Goal: Information Seeking & Learning: Learn about a topic

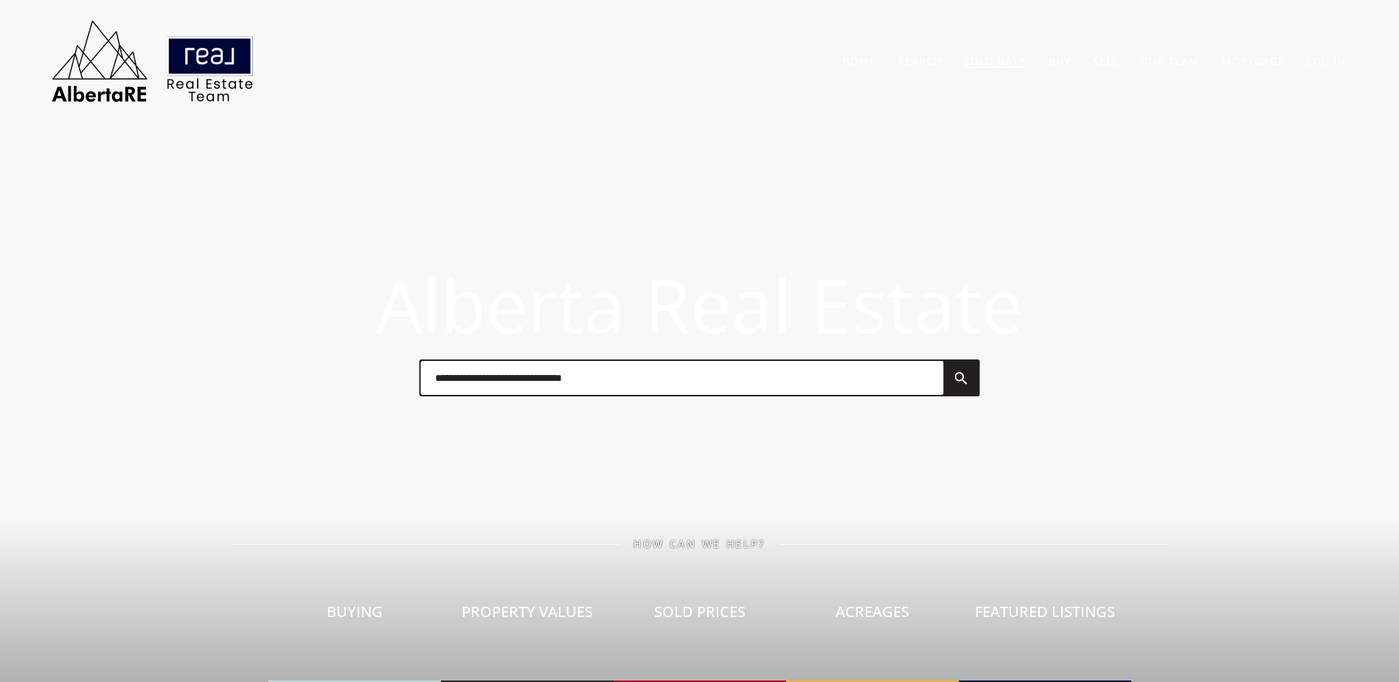
click at [992, 66] on link "Sold Data" at bounding box center [995, 61] width 63 height 14
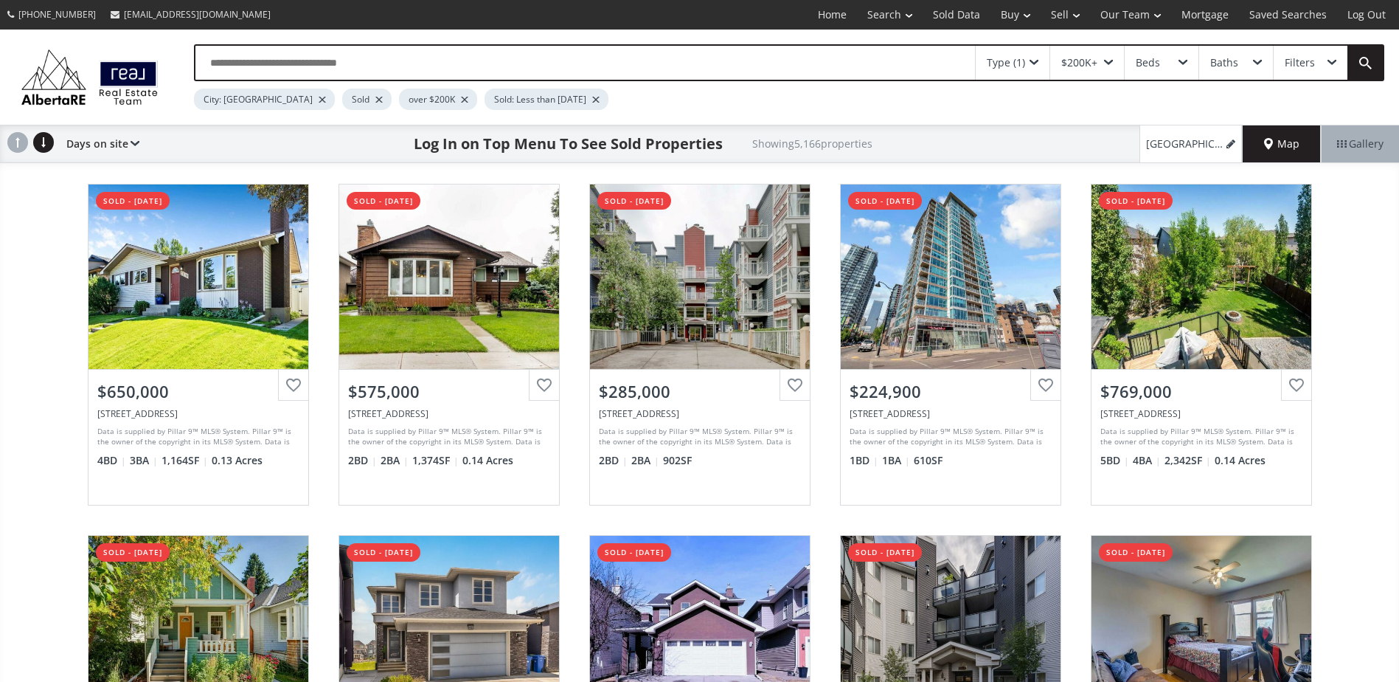
click at [375, 101] on div at bounding box center [378, 100] width 7 height 6
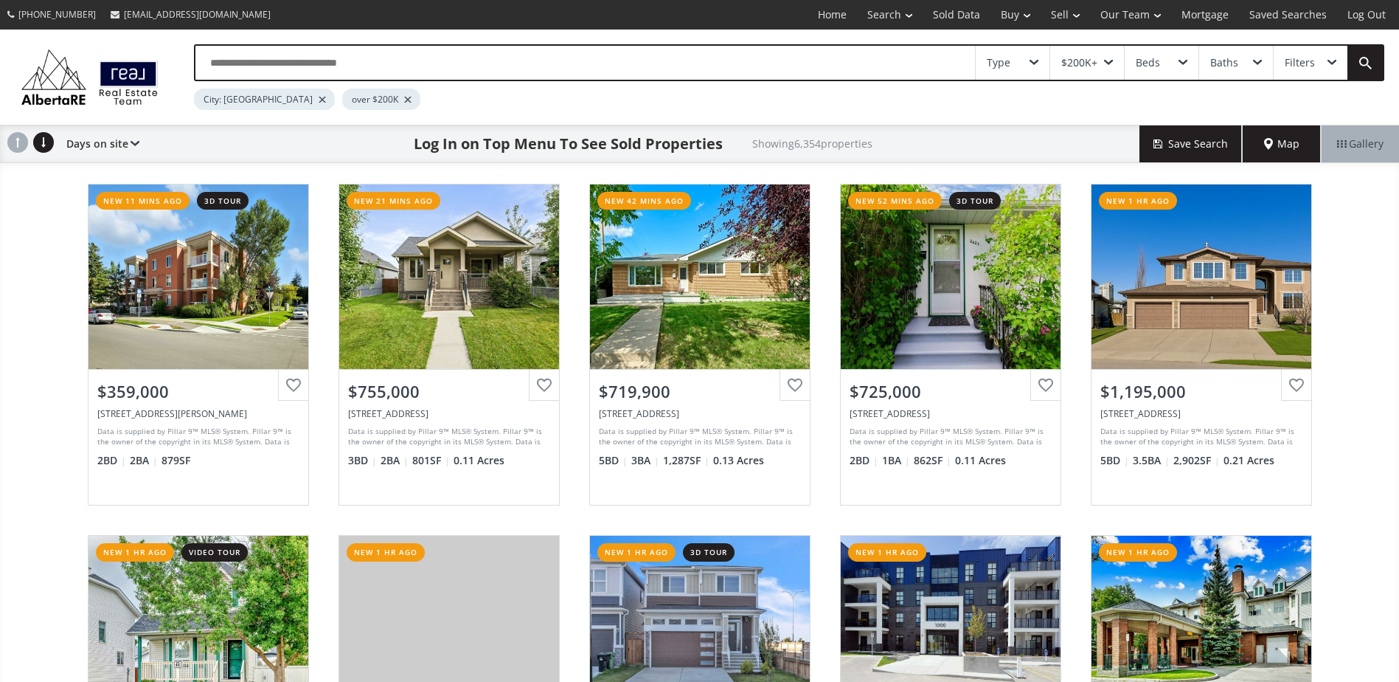
click at [15, 308] on div "Mcdougall Road NE Calgary AB T2E5A5 new 11 mins ago 3d tour View Photos & Detai…" at bounding box center [699, 520] width 1399 height 703
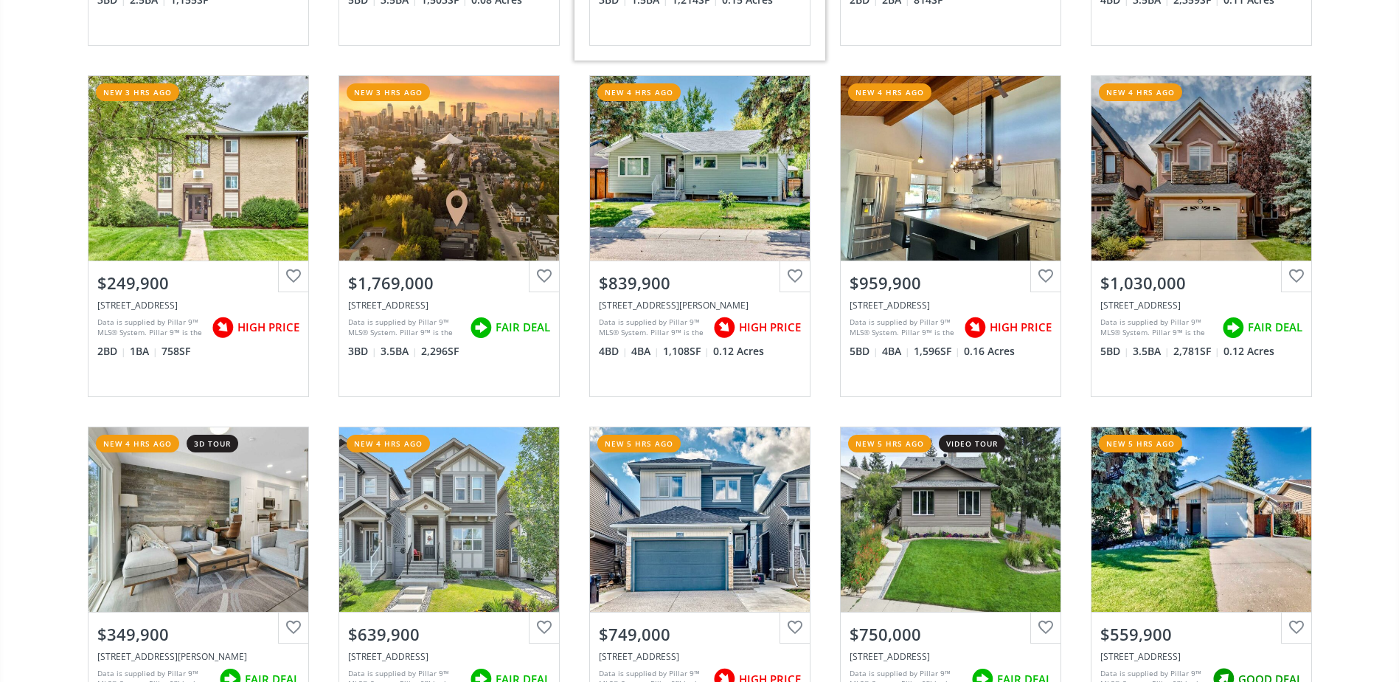
scroll to position [2434, 0]
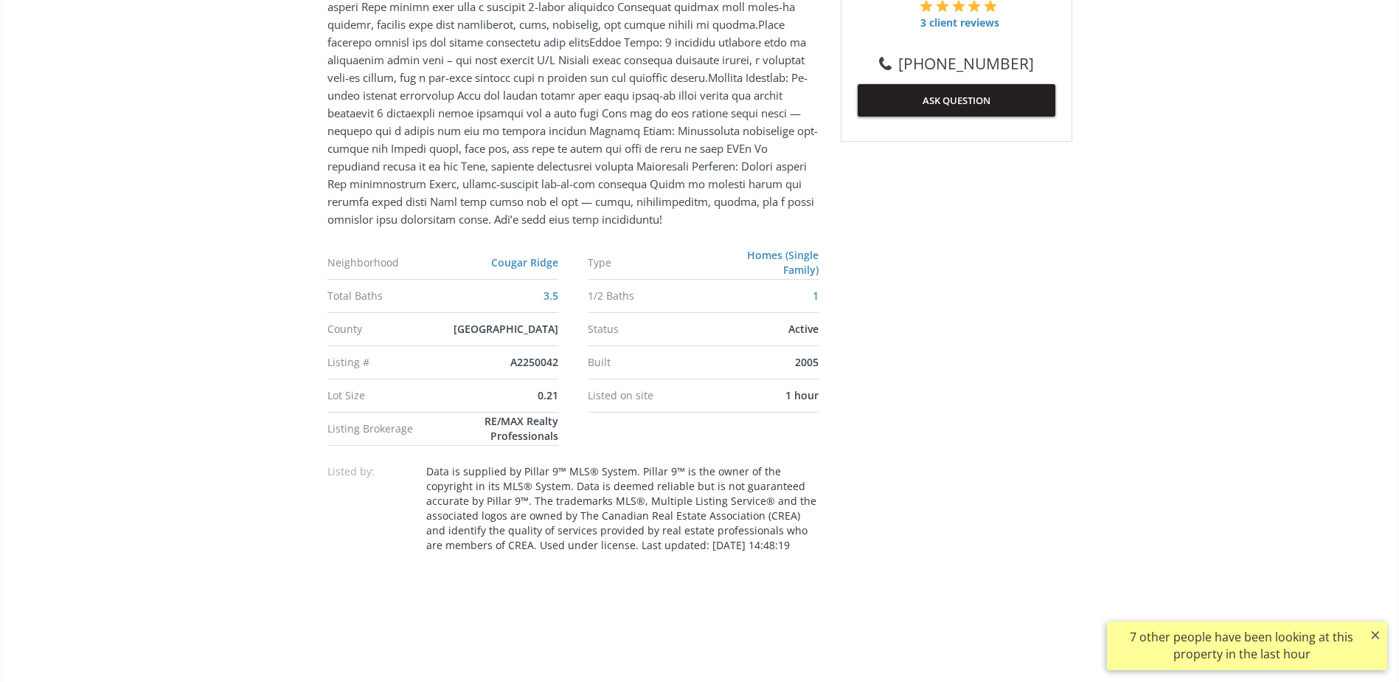
scroll to position [1106, 0]
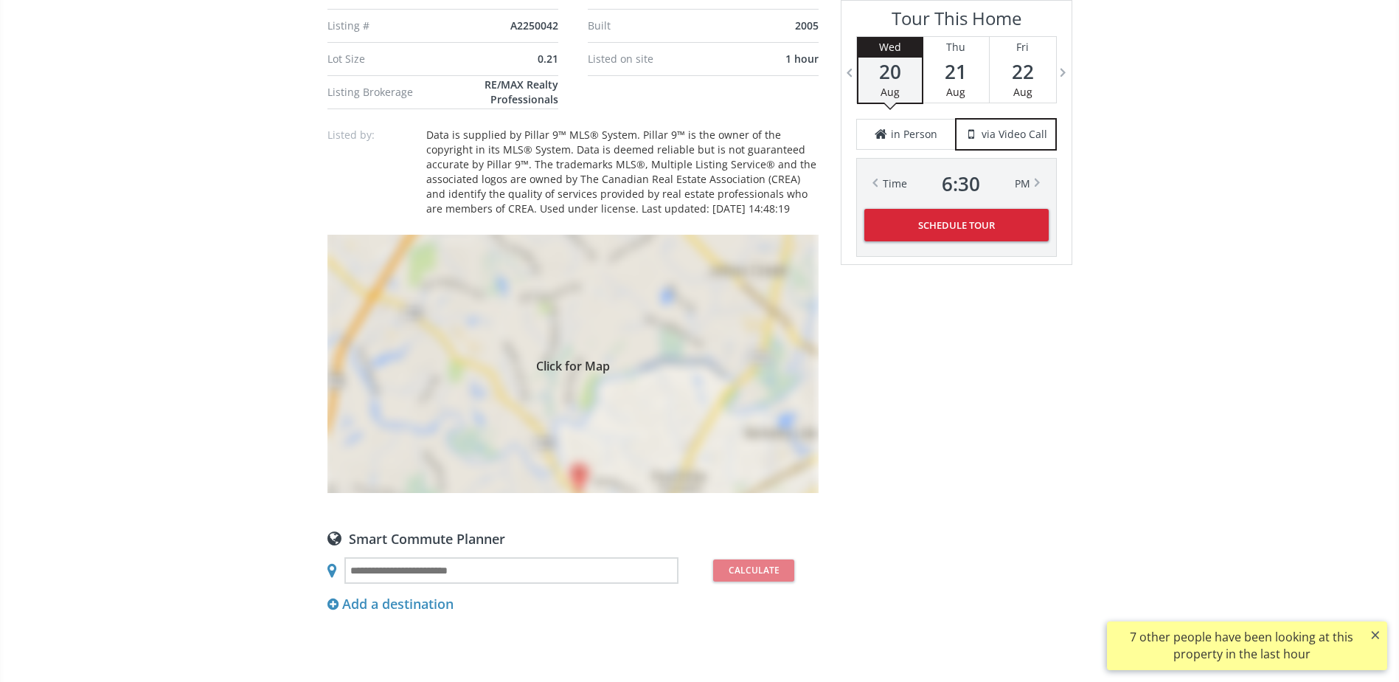
click at [667, 372] on div "Click for Map" at bounding box center [573, 364] width 491 height 258
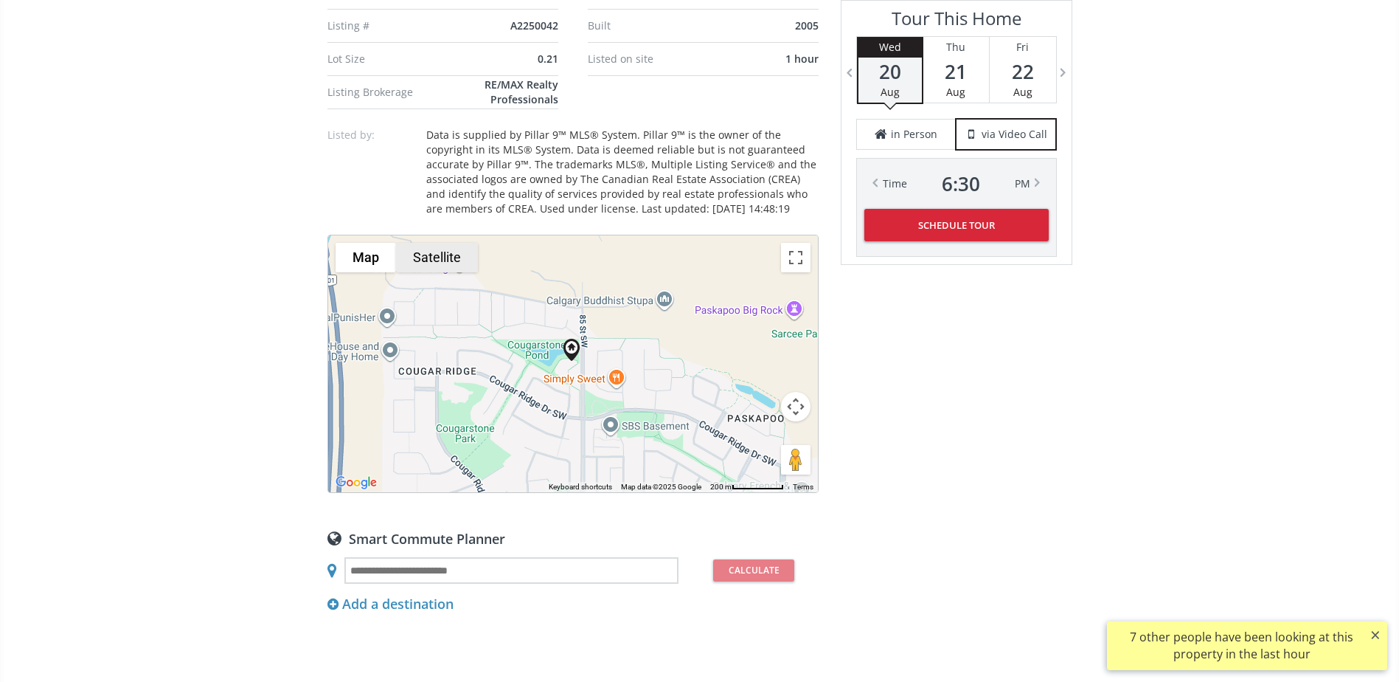
click at [447, 262] on button "Satellite" at bounding box center [437, 258] width 82 height 30
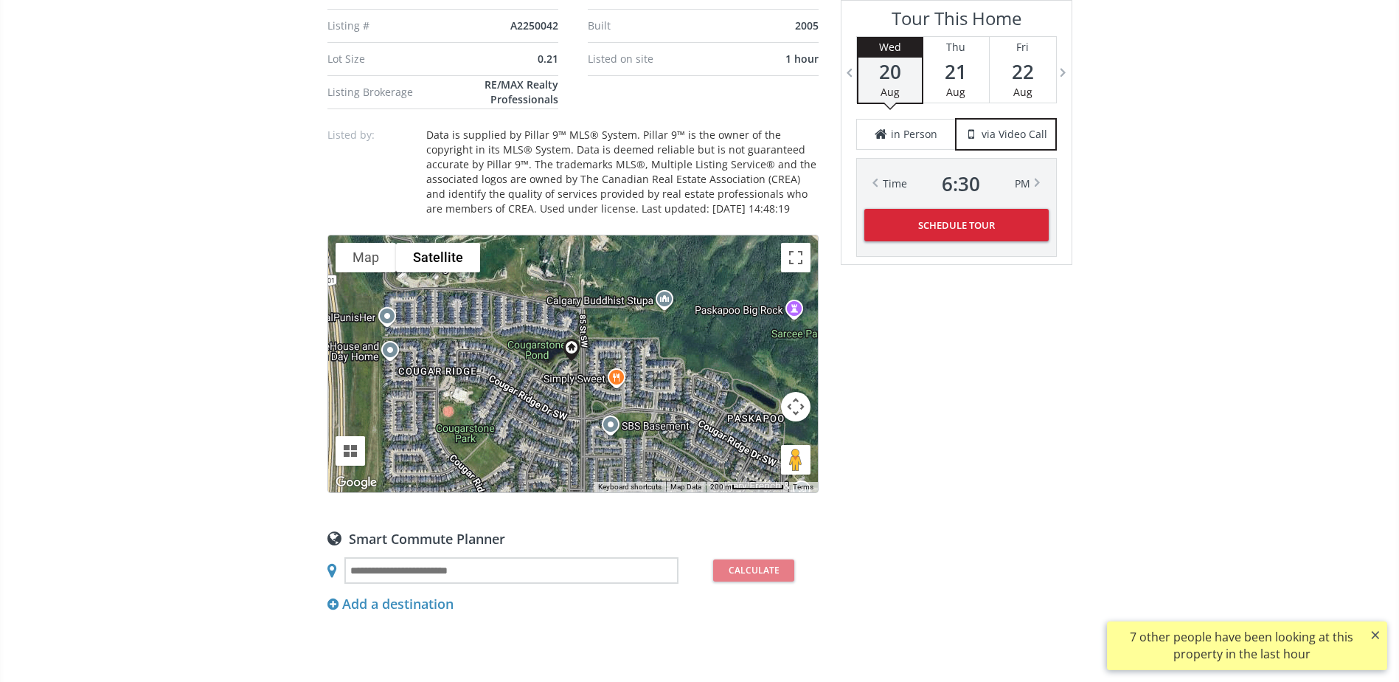
click at [785, 402] on button "Map camera controls" at bounding box center [796, 407] width 30 height 30
click at [760, 371] on button "Zoom in" at bounding box center [759, 370] width 30 height 30
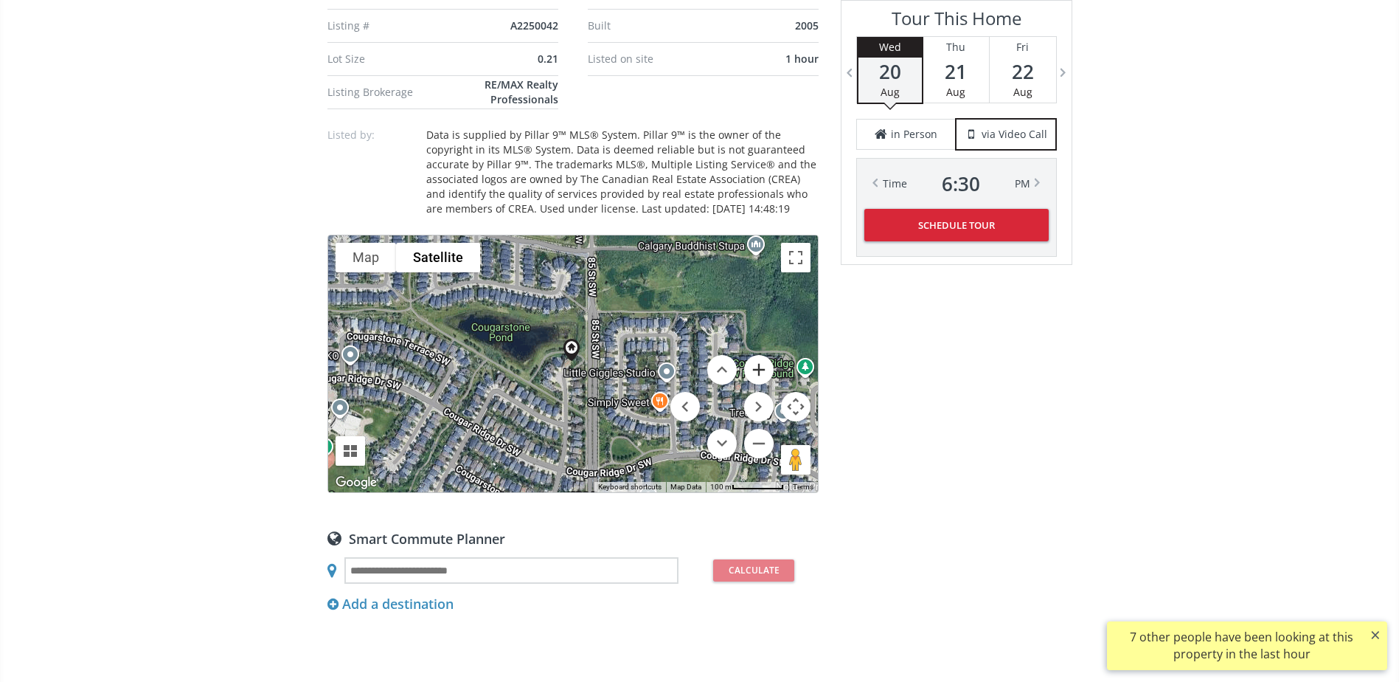
click at [760, 371] on button "Zoom in" at bounding box center [759, 370] width 30 height 30
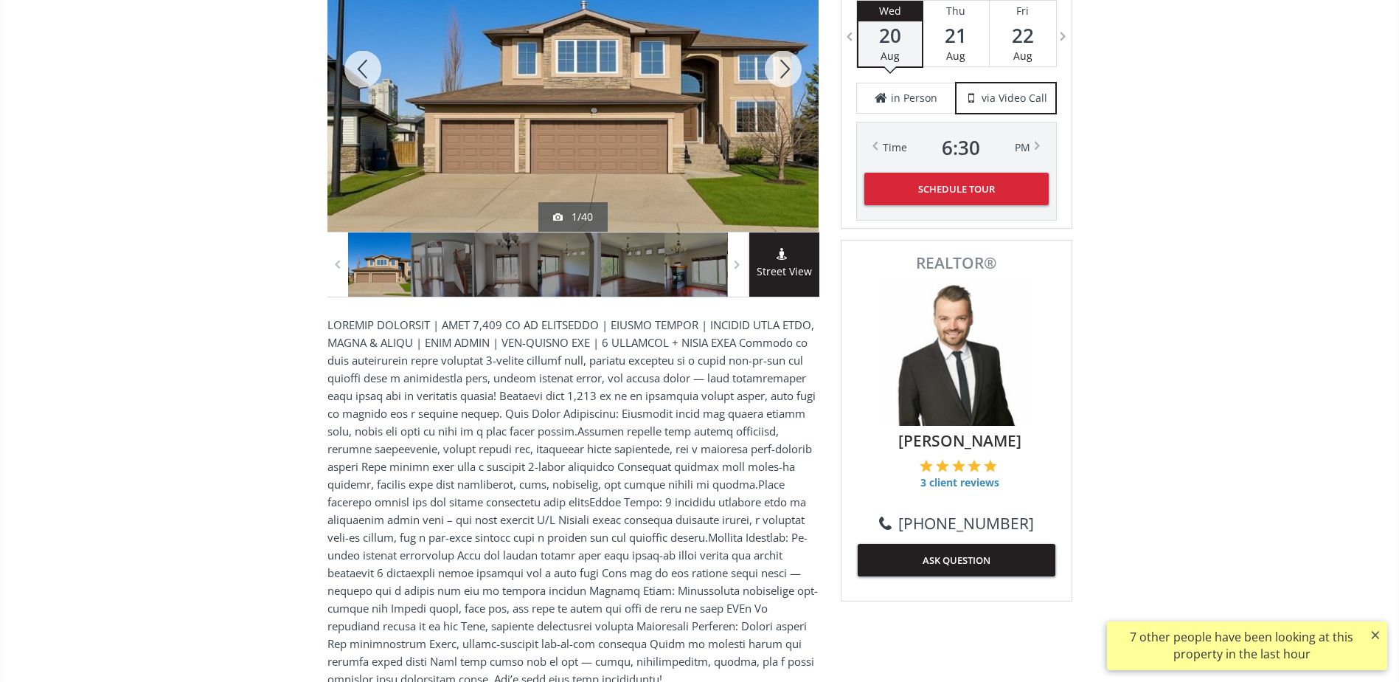
scroll to position [148, 0]
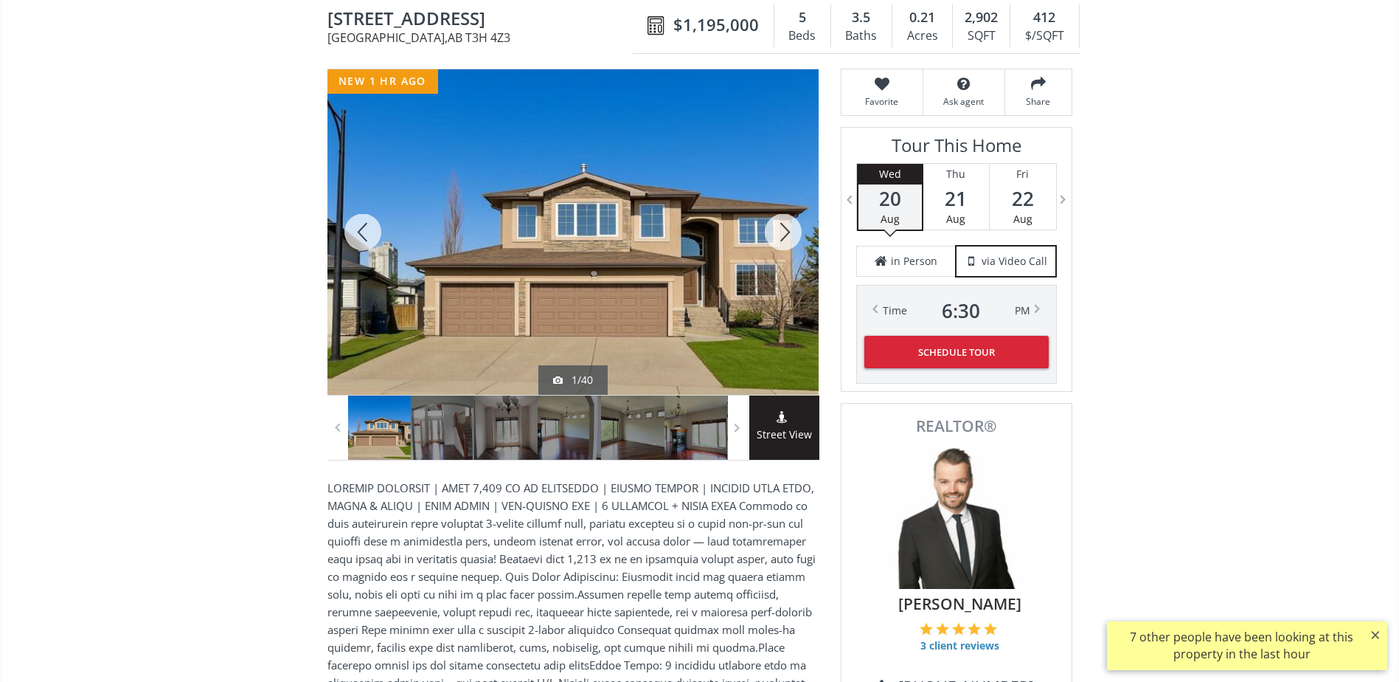
click at [783, 244] on div at bounding box center [783, 231] width 71 height 325
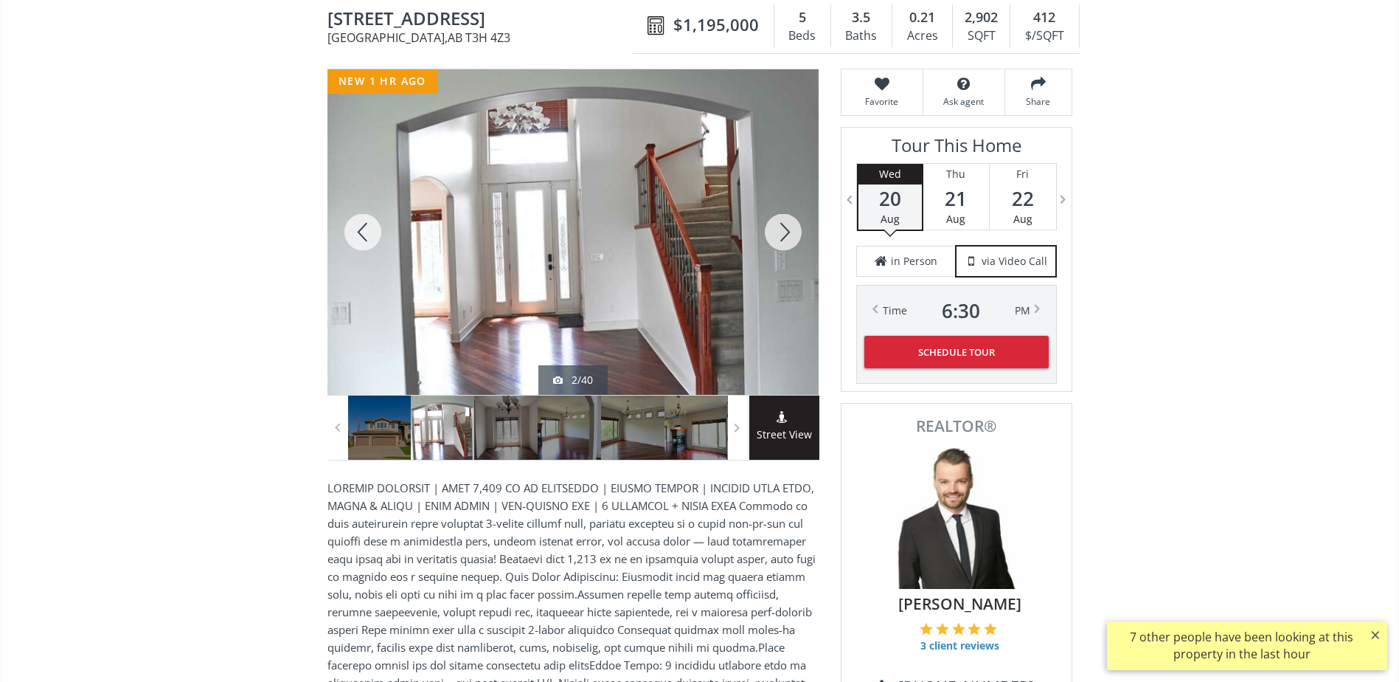
click at [783, 244] on div at bounding box center [783, 231] width 71 height 325
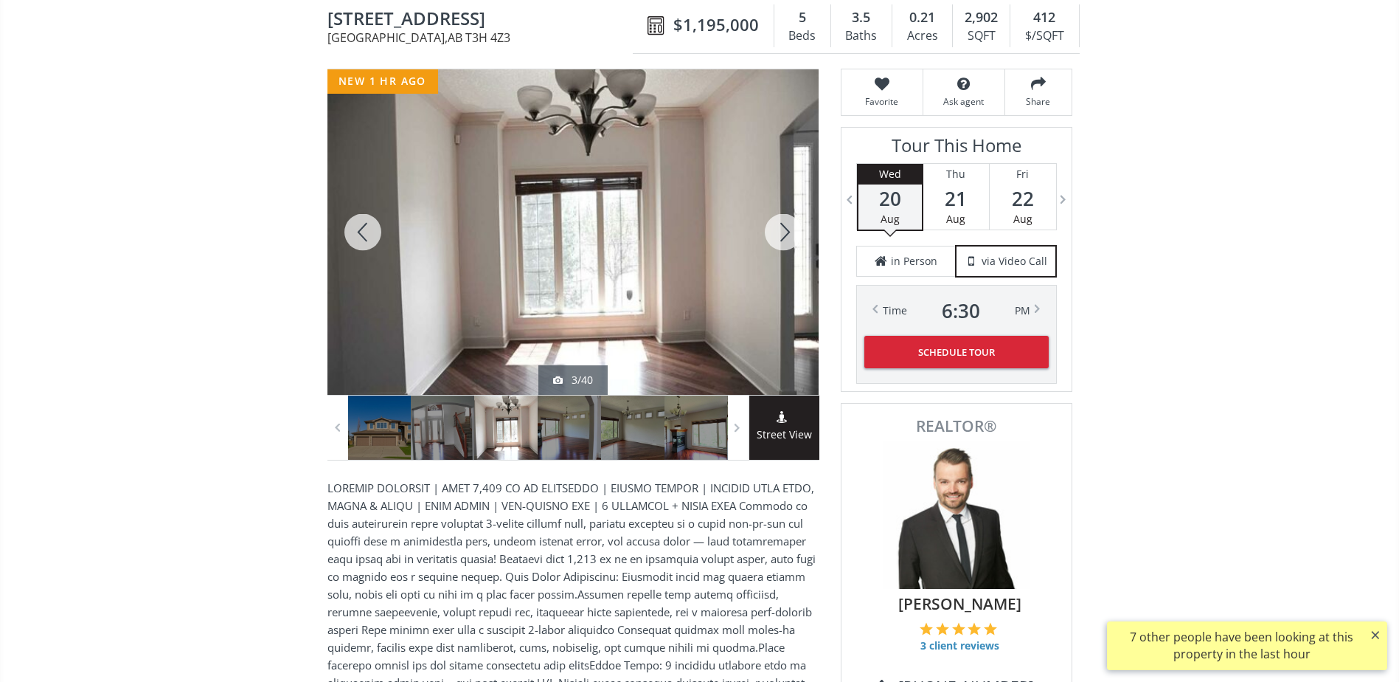
click at [783, 233] on div at bounding box center [783, 231] width 71 height 325
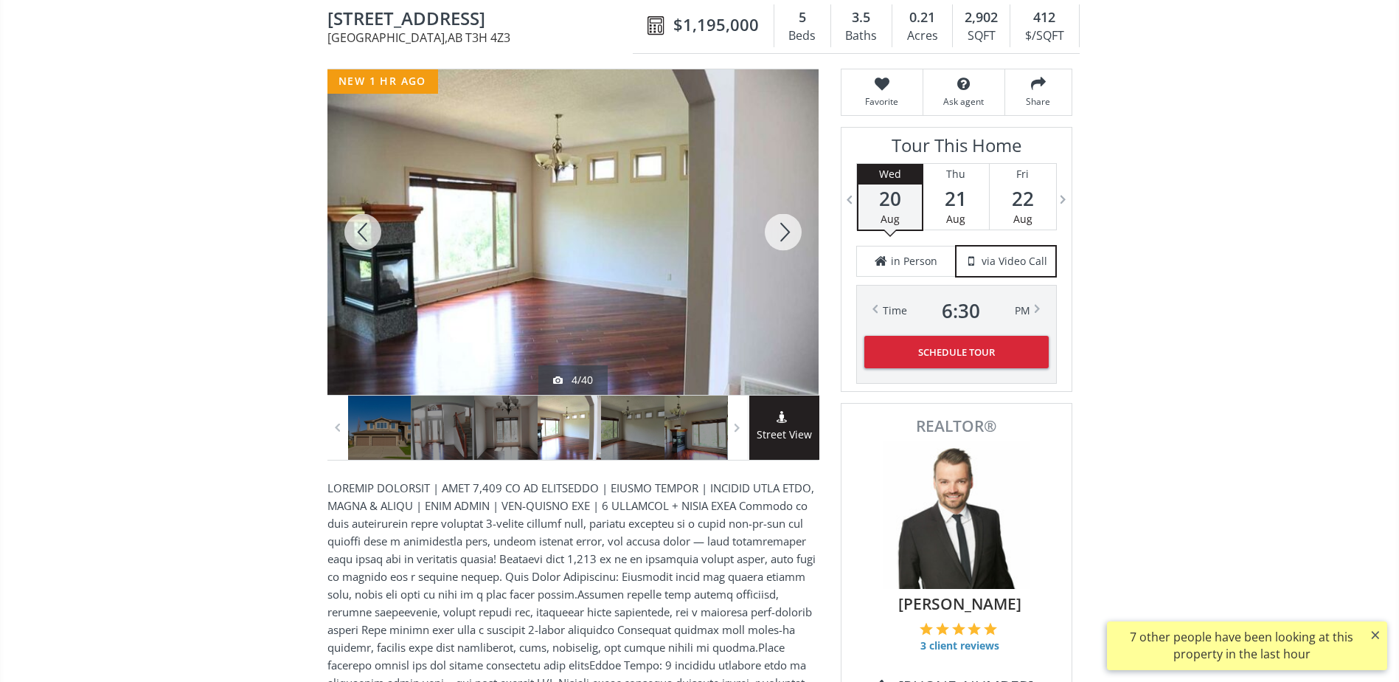
click at [783, 233] on div at bounding box center [783, 231] width 71 height 325
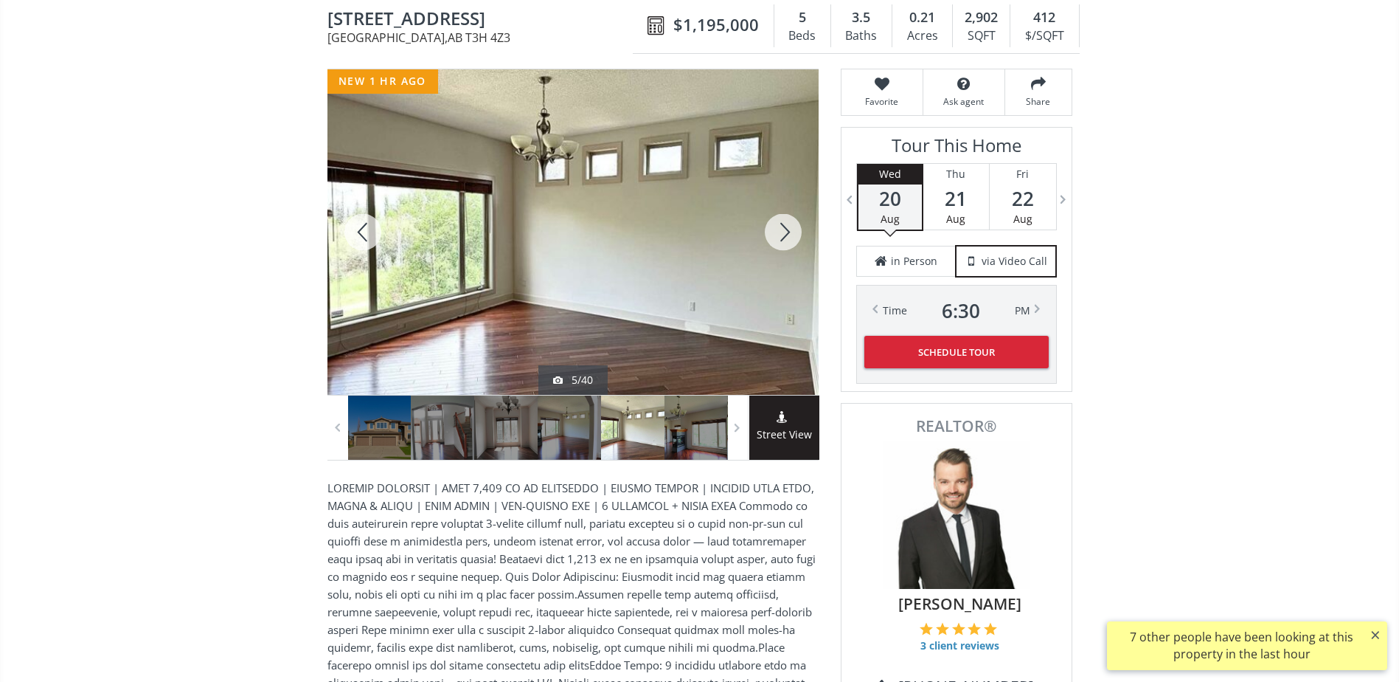
click at [783, 233] on div at bounding box center [783, 231] width 71 height 325
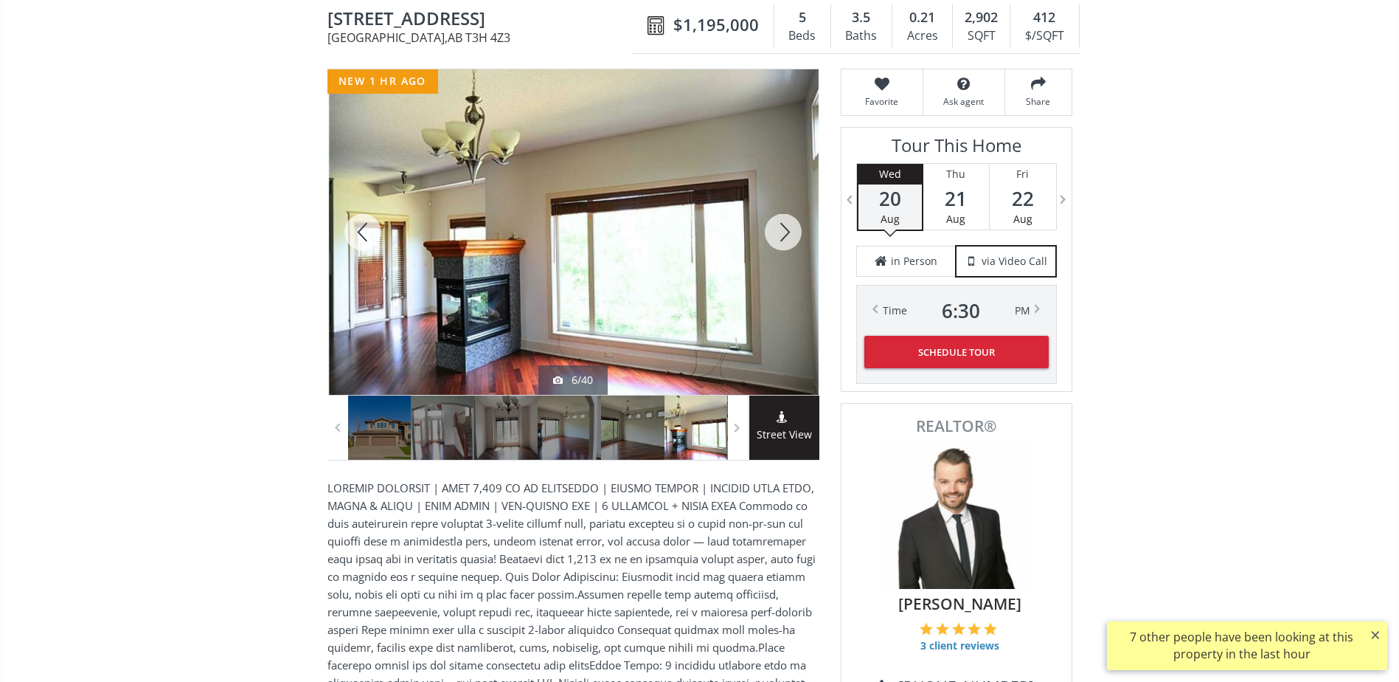
click at [783, 233] on div at bounding box center [783, 231] width 71 height 325
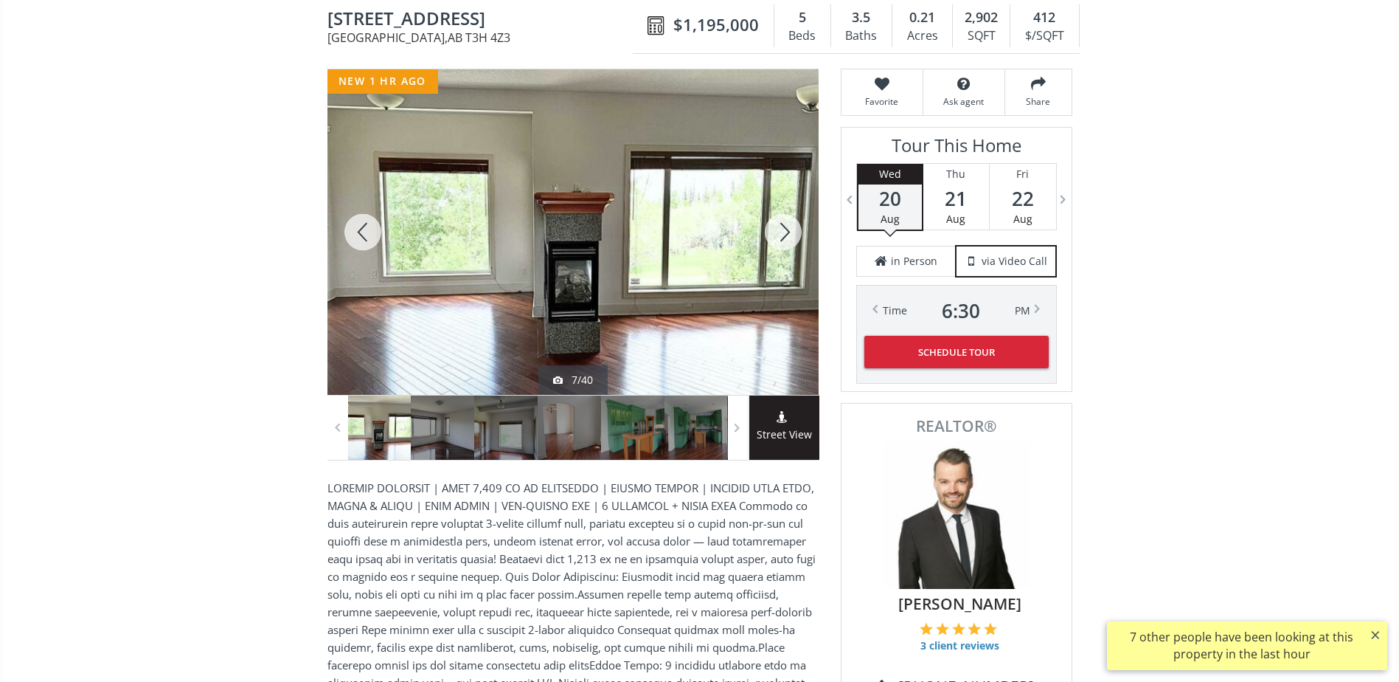
click at [783, 233] on div at bounding box center [783, 231] width 71 height 325
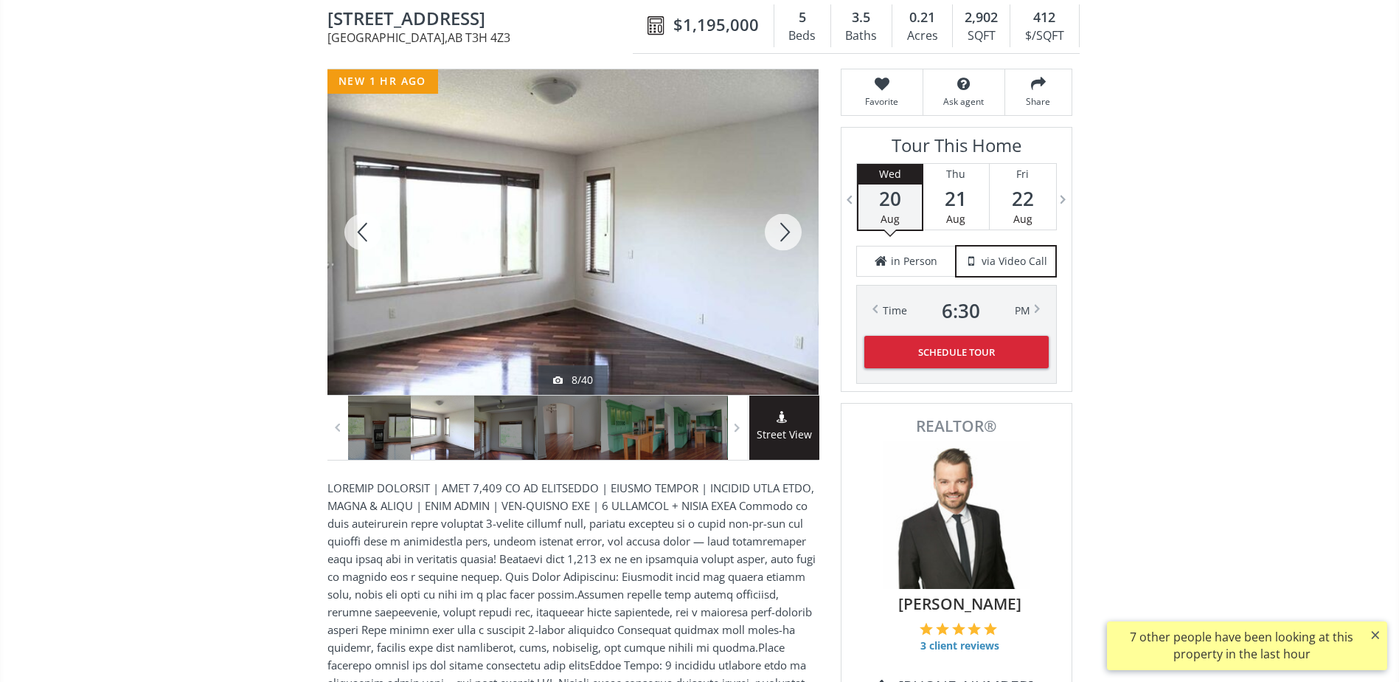
click at [784, 226] on div at bounding box center [783, 231] width 71 height 325
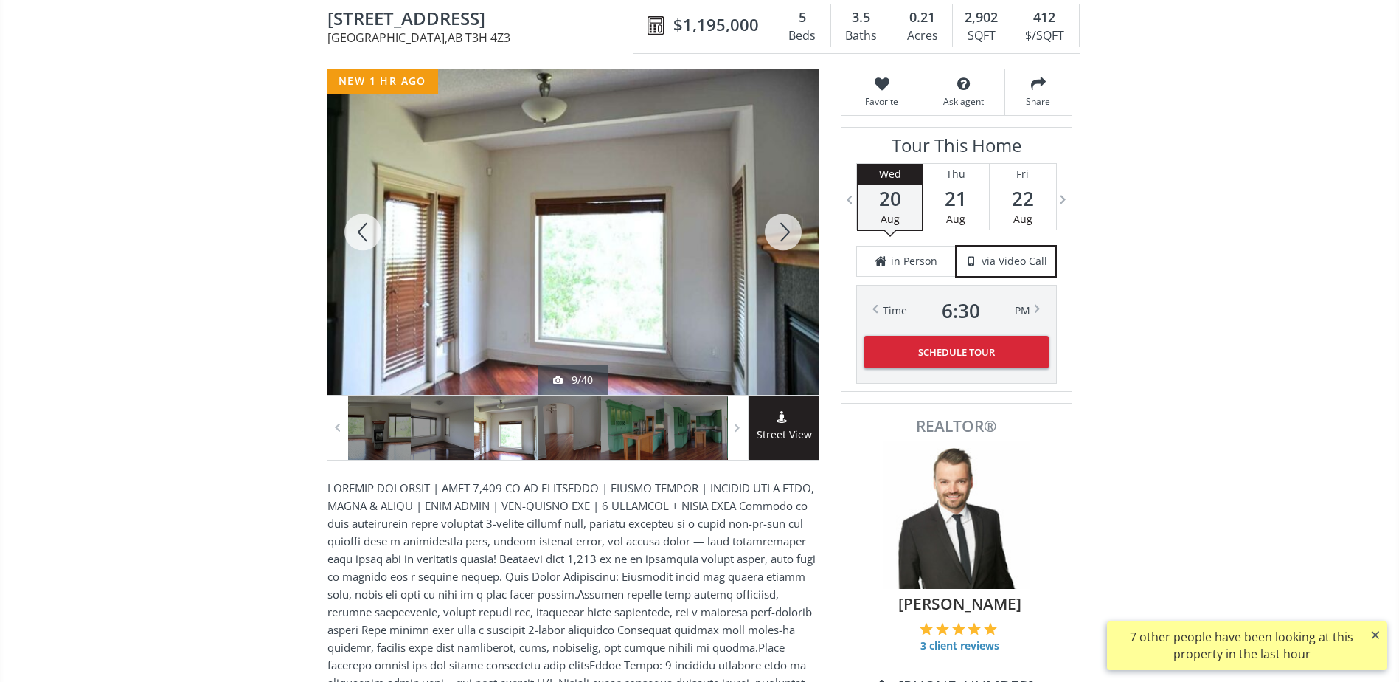
click at [784, 226] on div at bounding box center [783, 231] width 71 height 325
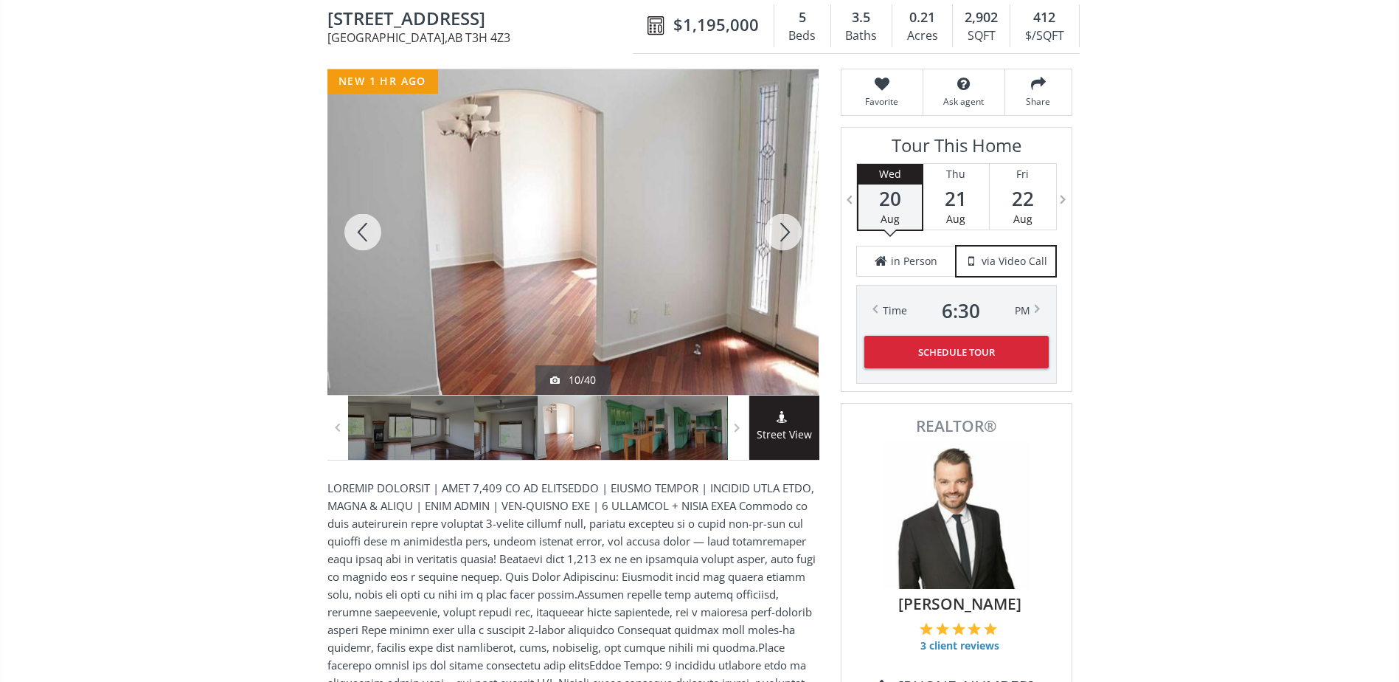
click at [784, 226] on div at bounding box center [783, 231] width 71 height 325
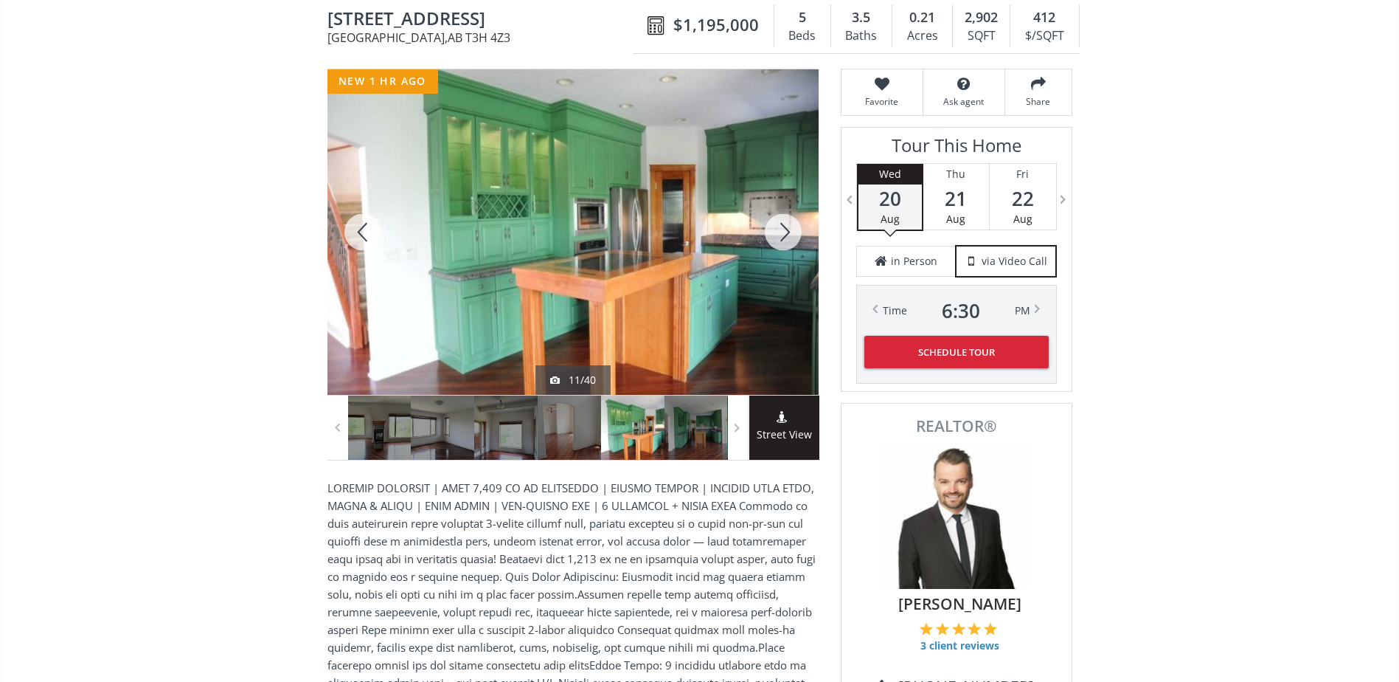
click at [784, 226] on div at bounding box center [783, 231] width 71 height 325
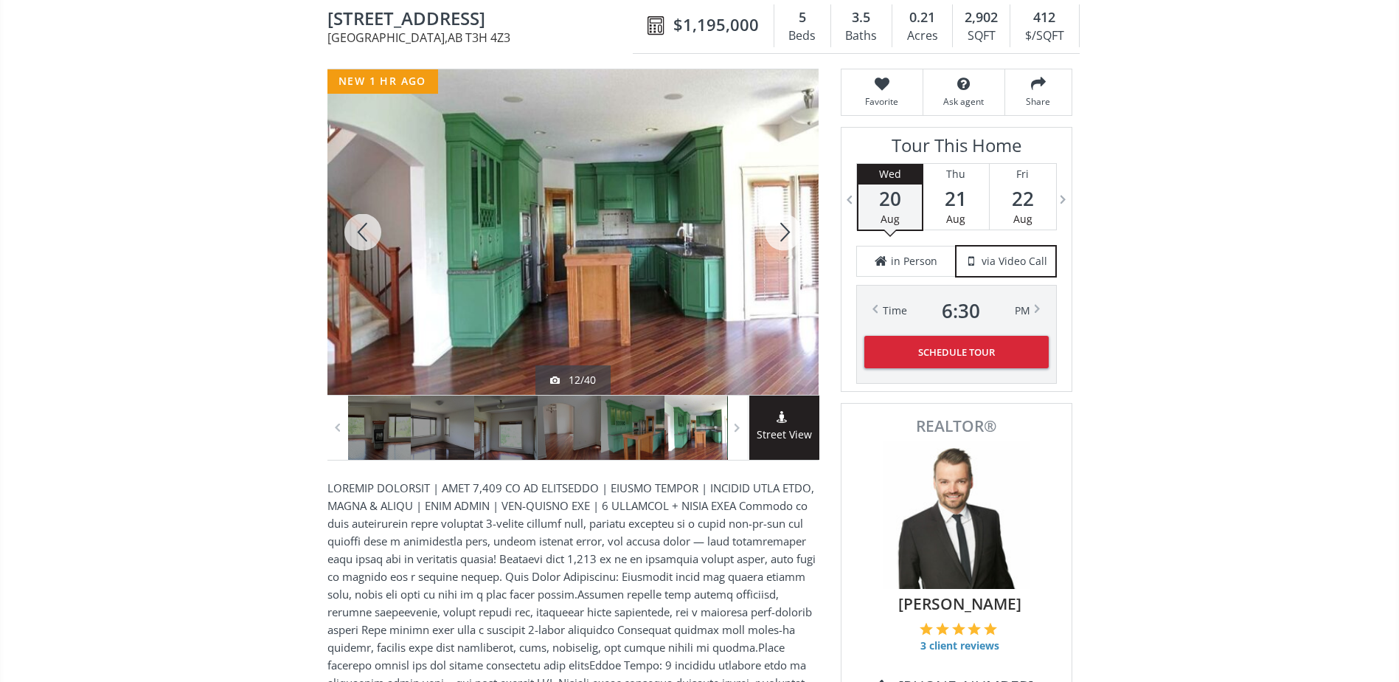
click at [784, 226] on div at bounding box center [783, 231] width 71 height 325
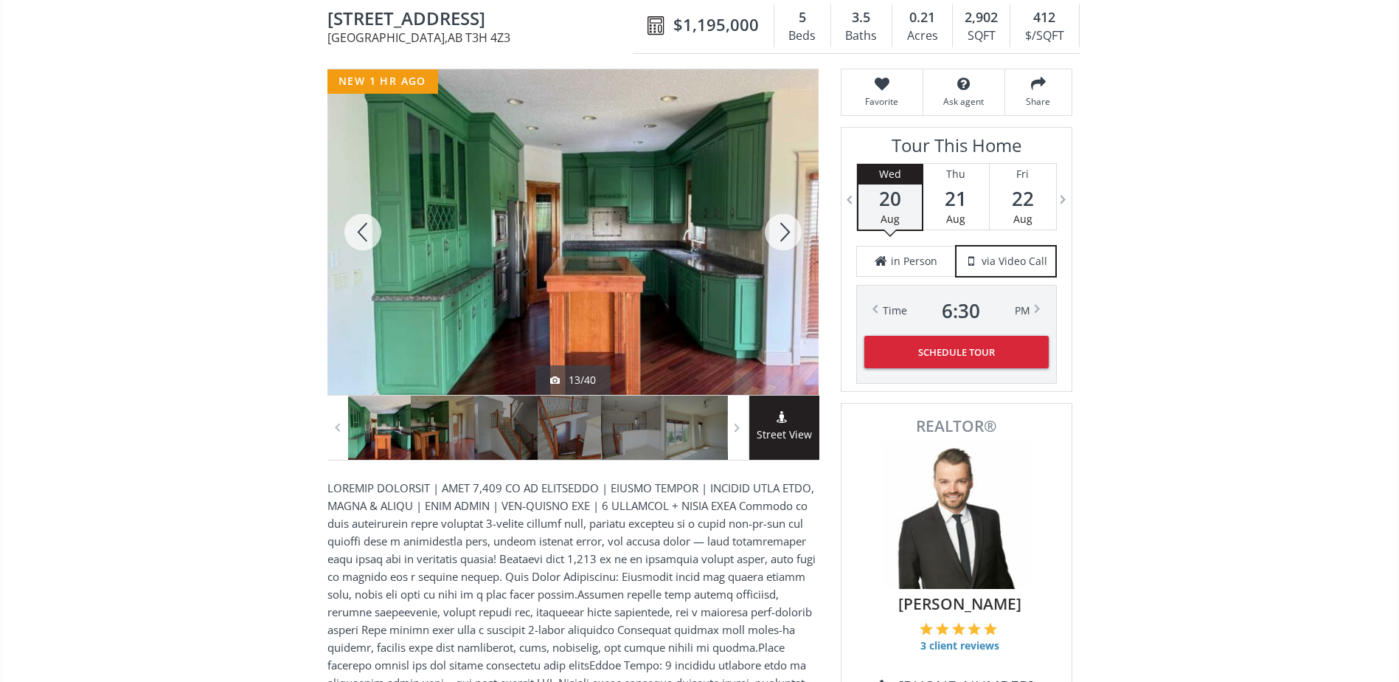
click at [784, 225] on div at bounding box center [783, 231] width 71 height 325
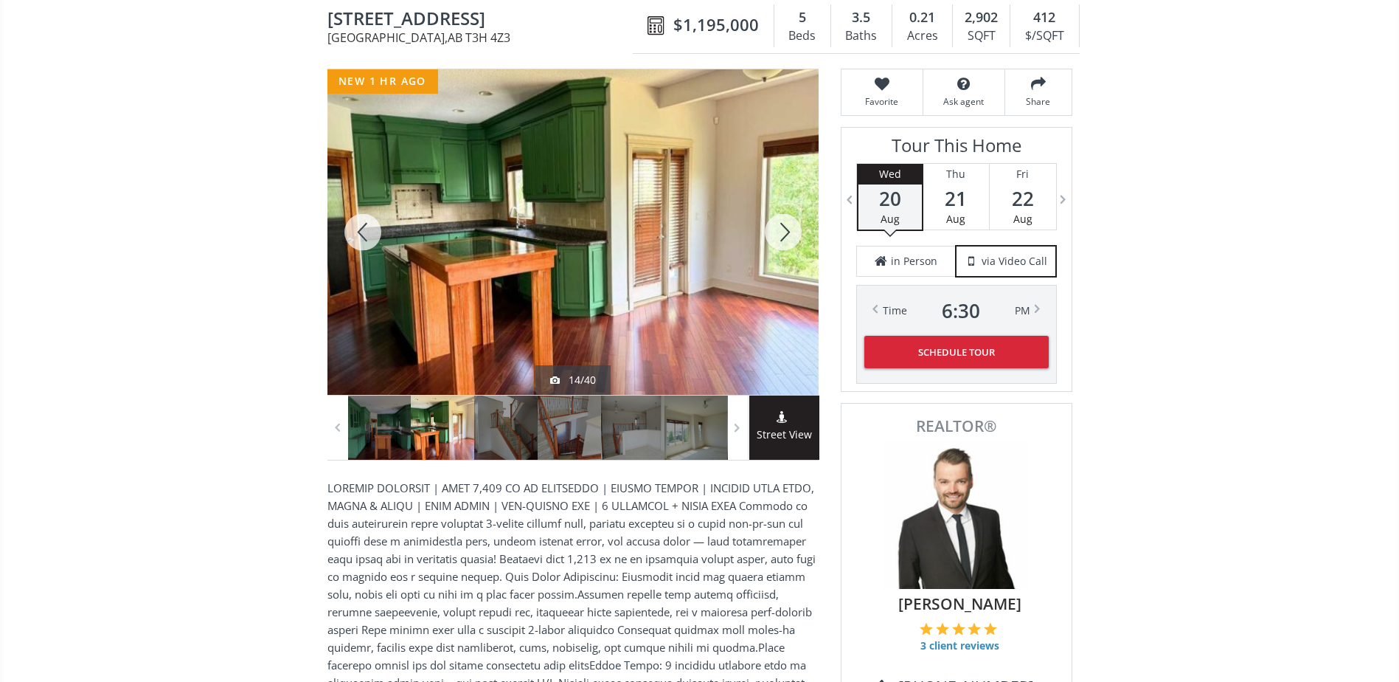
click at [784, 224] on div at bounding box center [783, 231] width 71 height 325
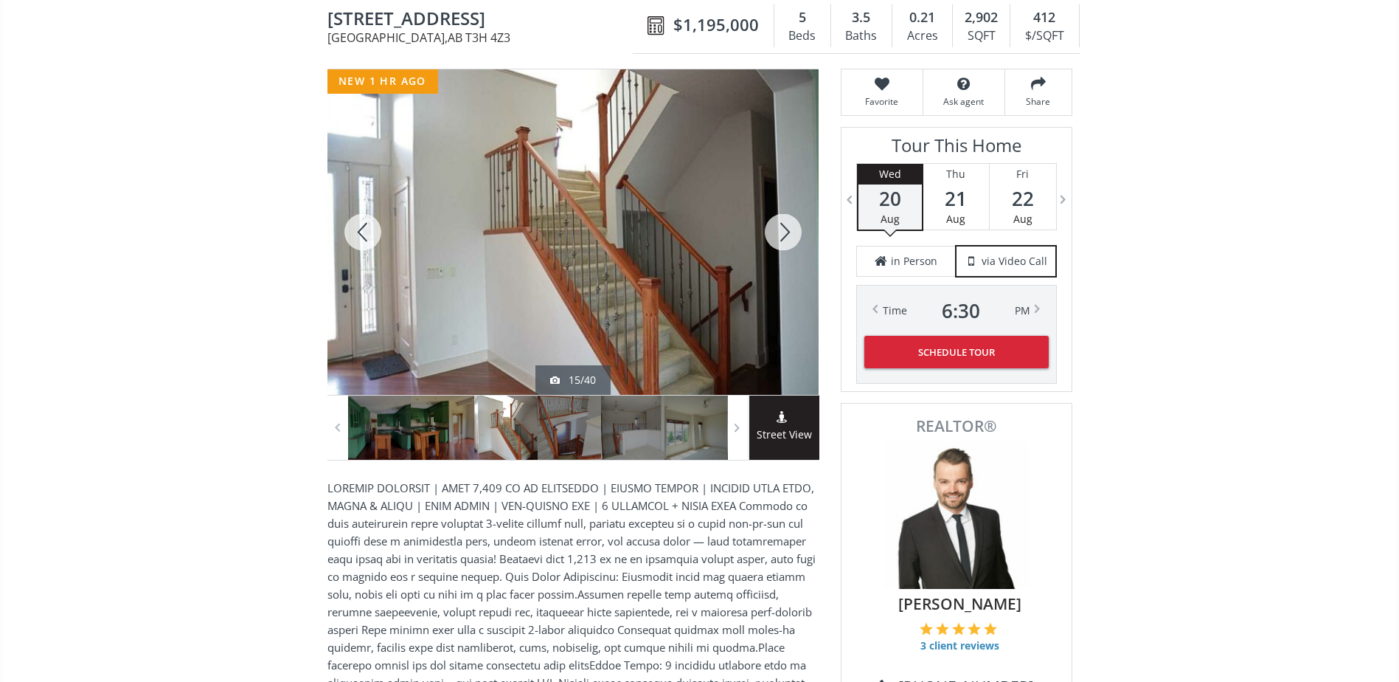
click at [784, 223] on div at bounding box center [783, 231] width 71 height 325
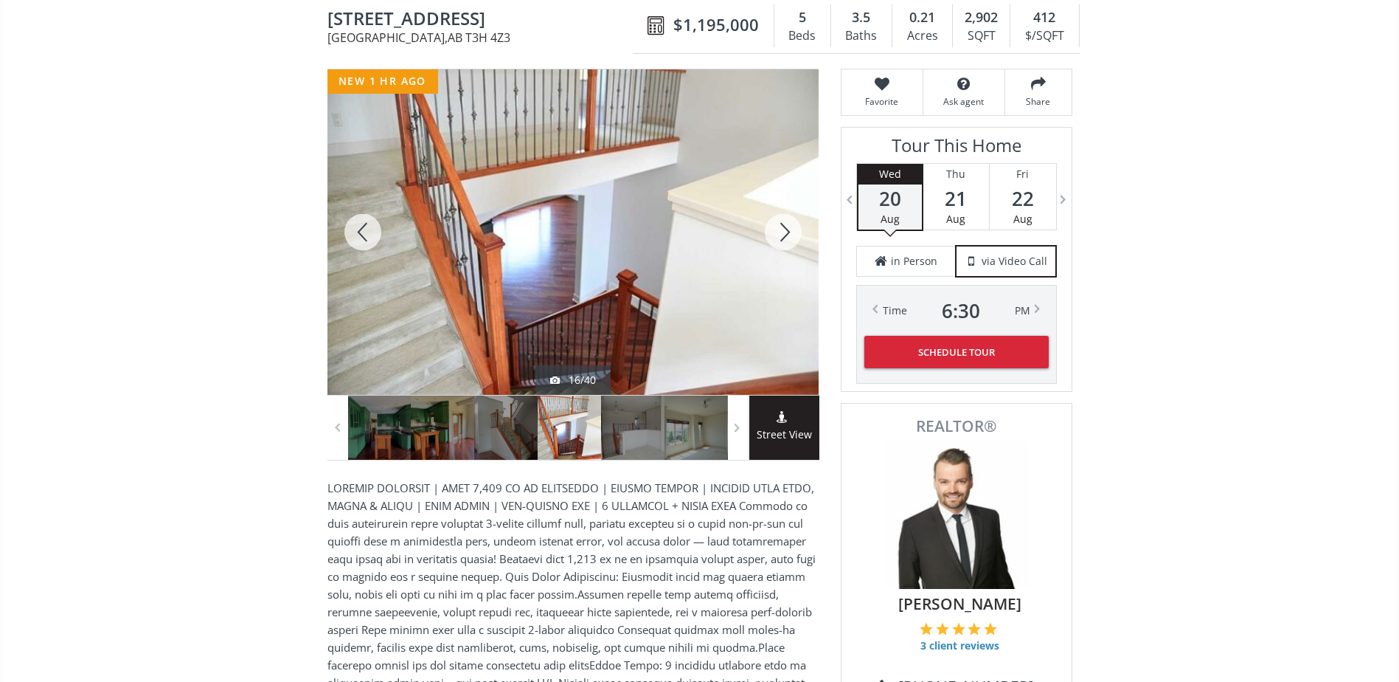
click at [784, 223] on div at bounding box center [783, 231] width 71 height 325
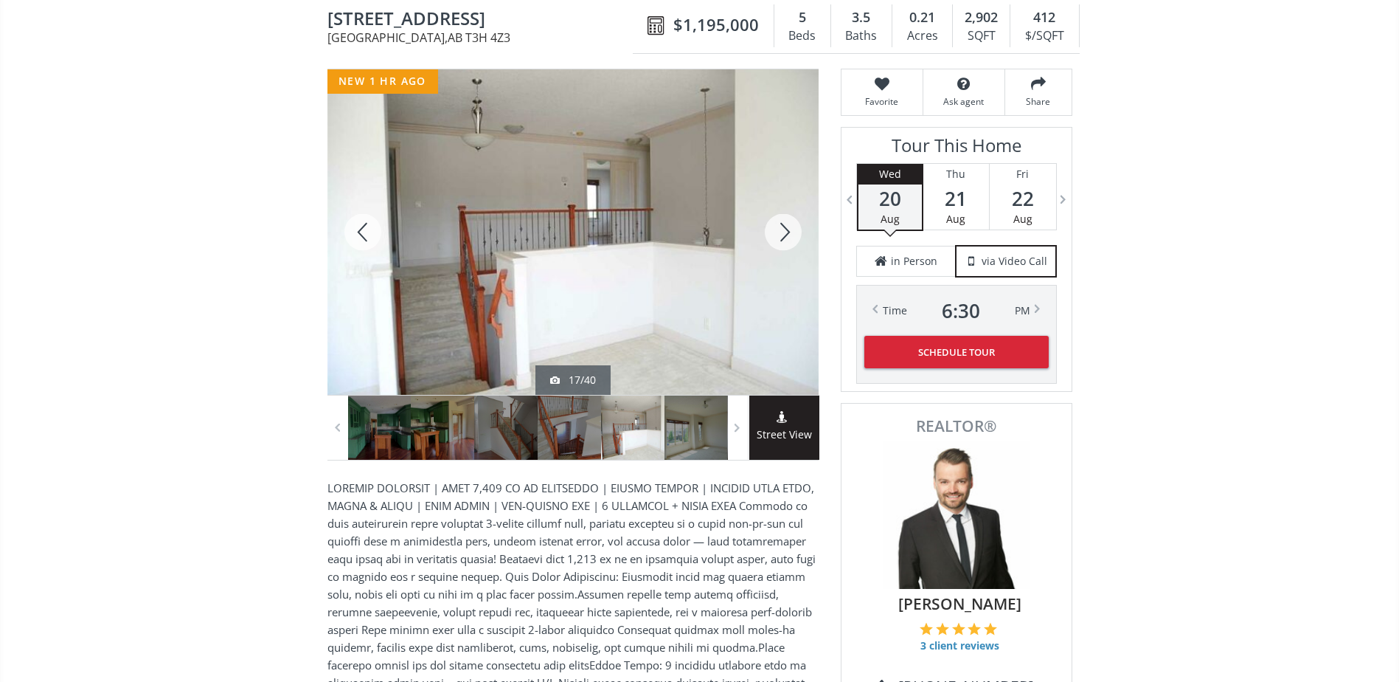
click at [784, 223] on div at bounding box center [783, 231] width 71 height 325
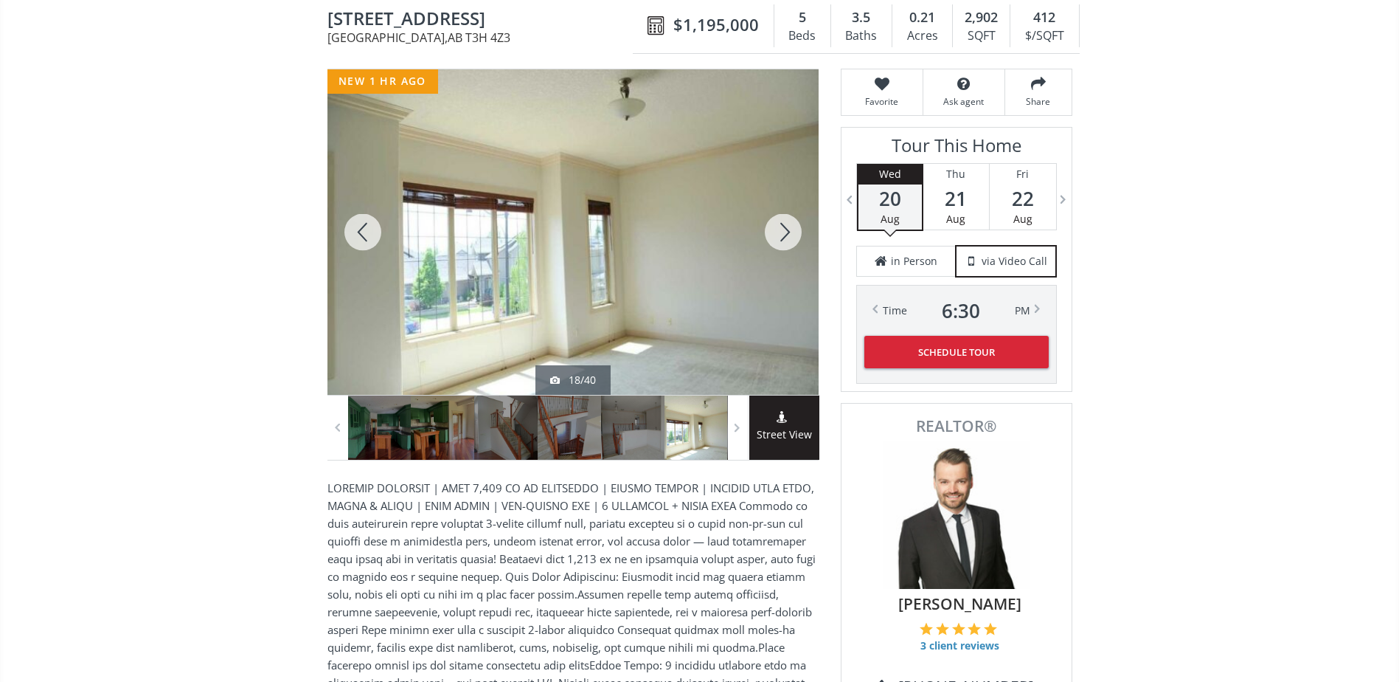
click at [356, 236] on div at bounding box center [363, 231] width 71 height 325
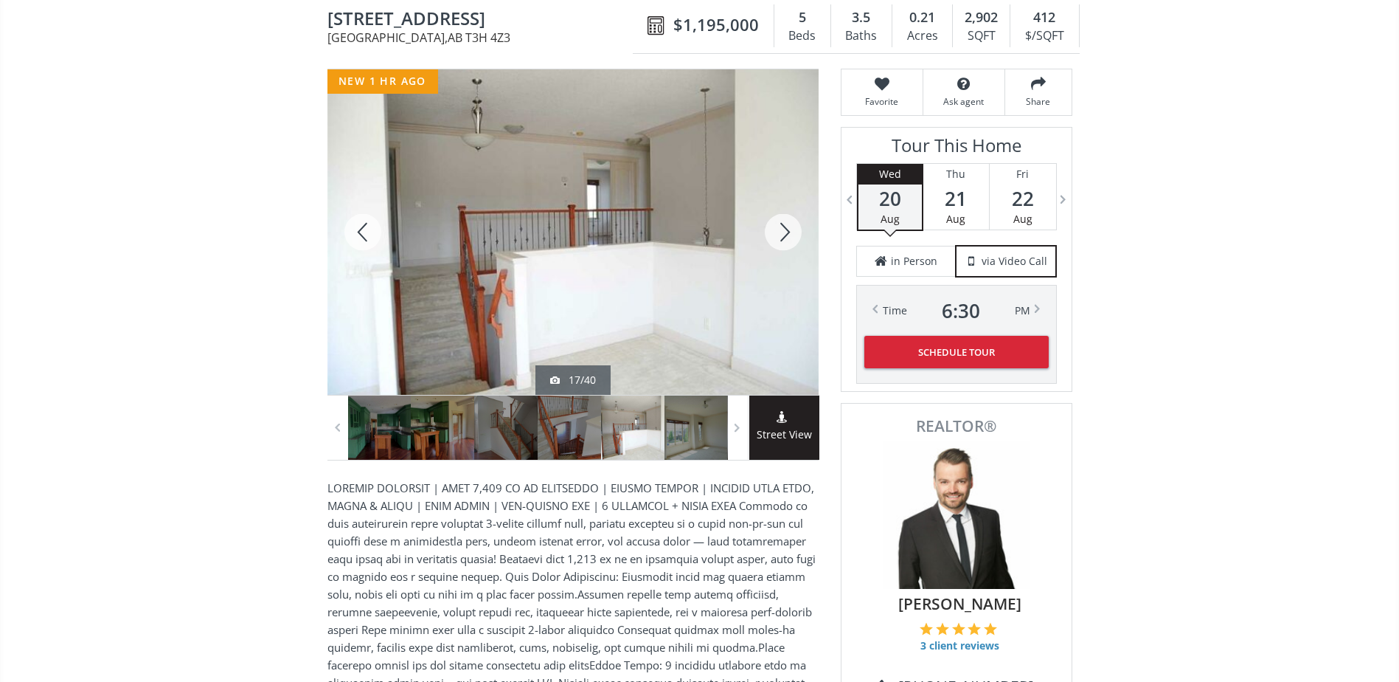
scroll to position [74, 0]
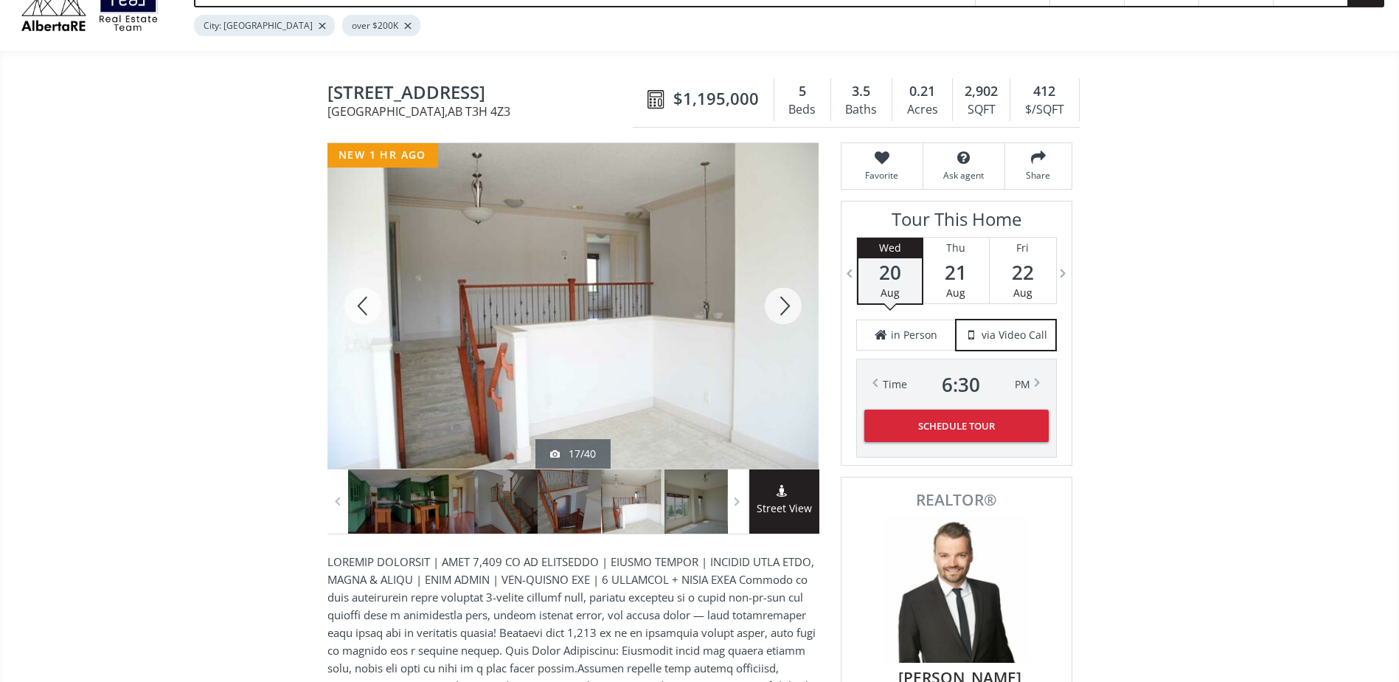
click at [786, 301] on div at bounding box center [783, 305] width 71 height 325
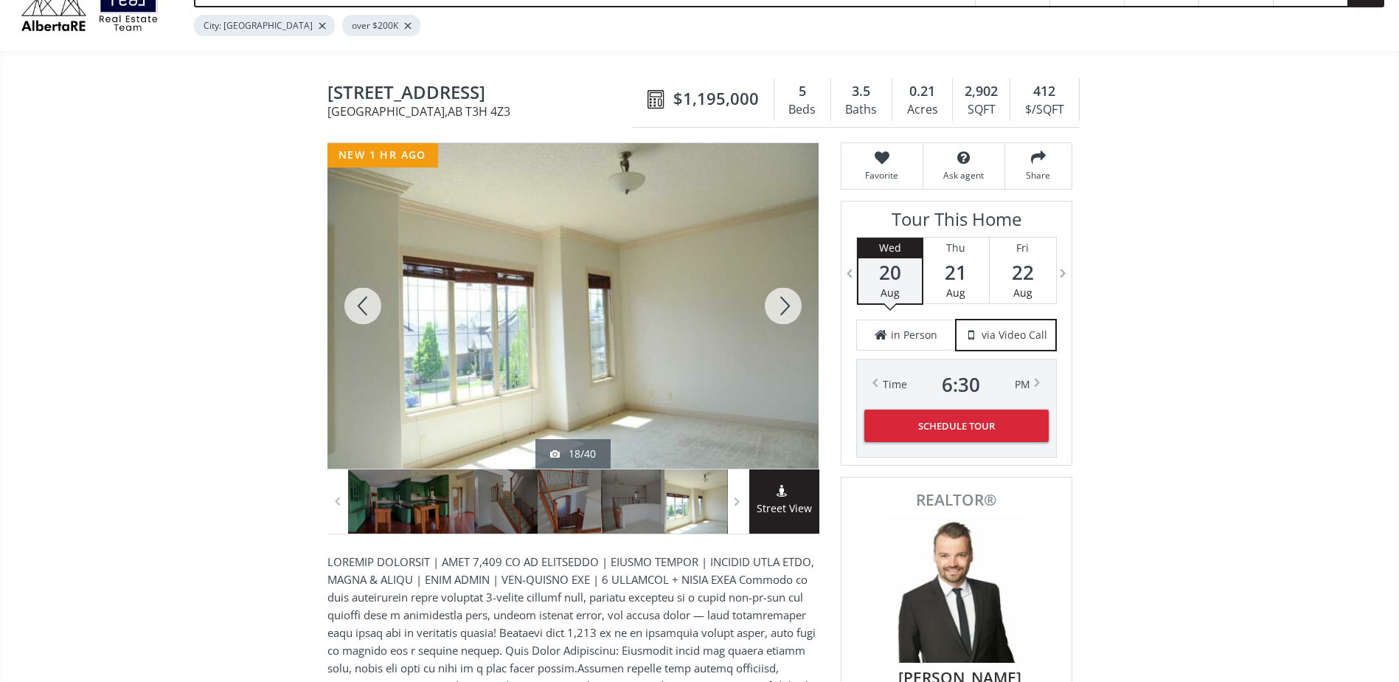
click at [786, 300] on div at bounding box center [783, 305] width 71 height 325
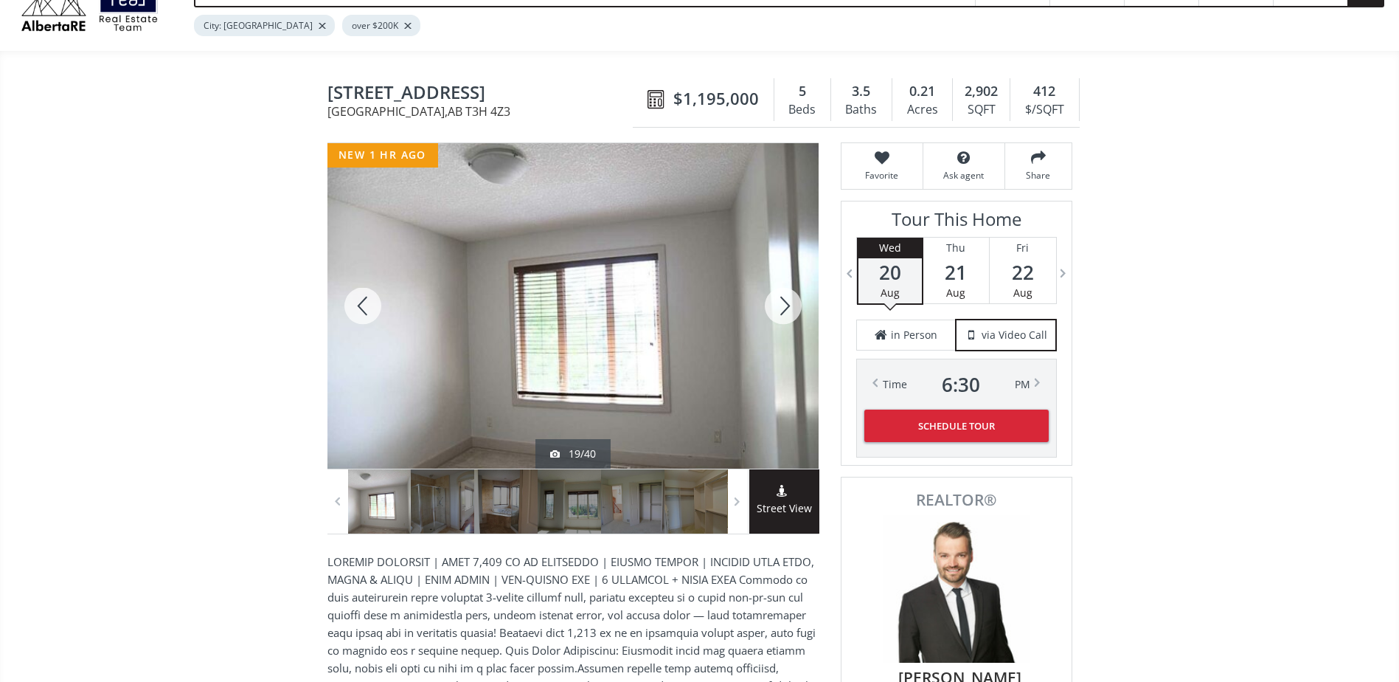
click at [786, 300] on div at bounding box center [783, 305] width 71 height 325
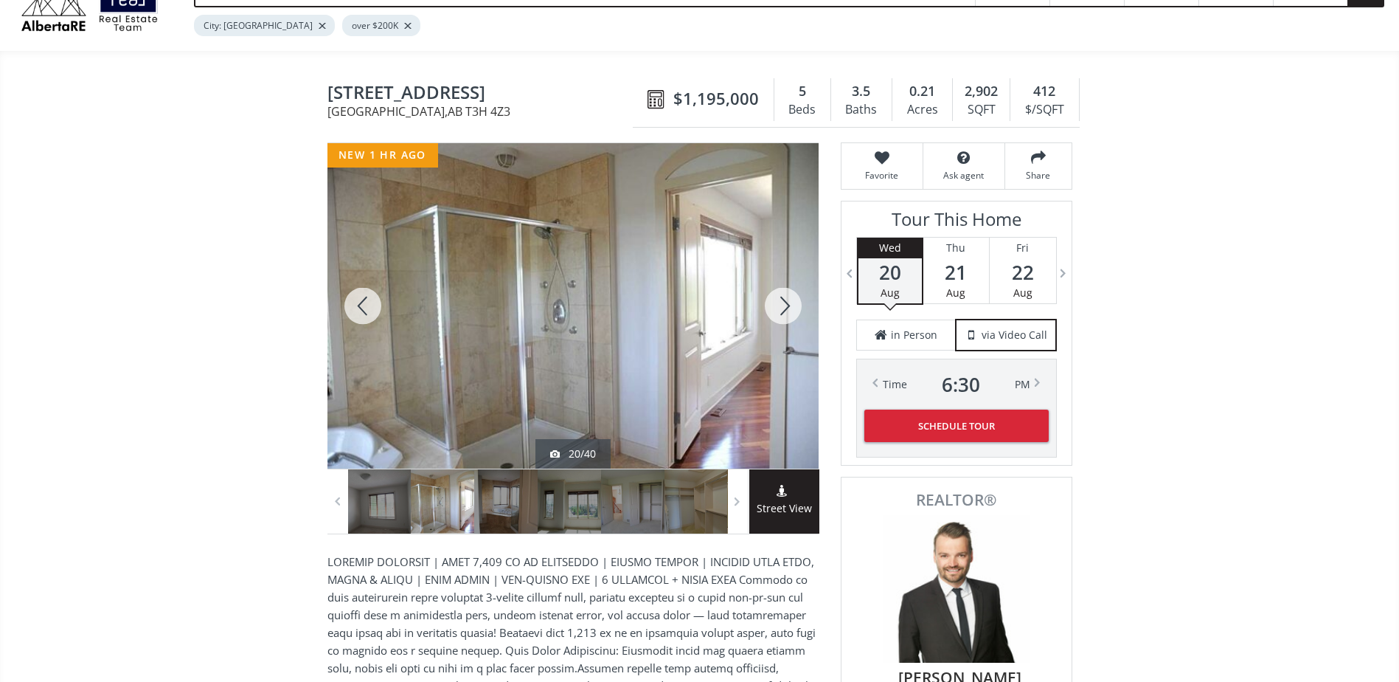
click at [786, 300] on div at bounding box center [783, 305] width 71 height 325
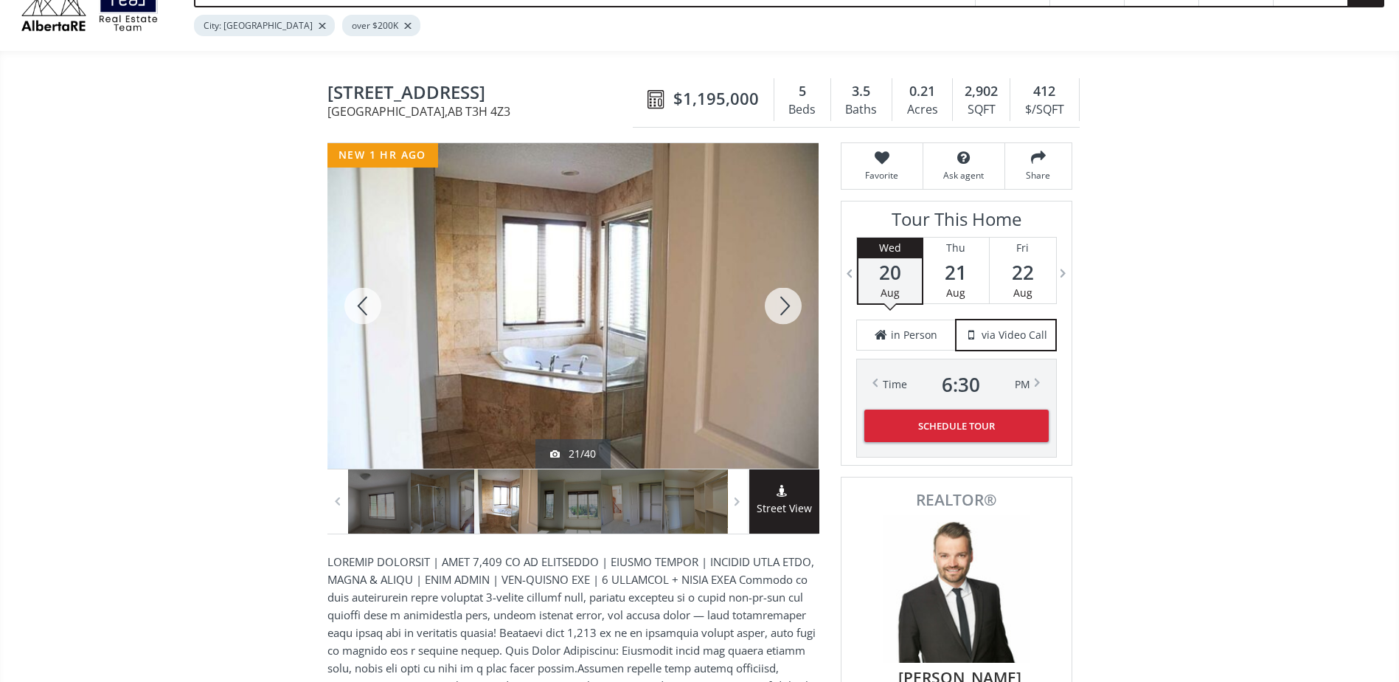
click at [786, 300] on div at bounding box center [783, 305] width 71 height 325
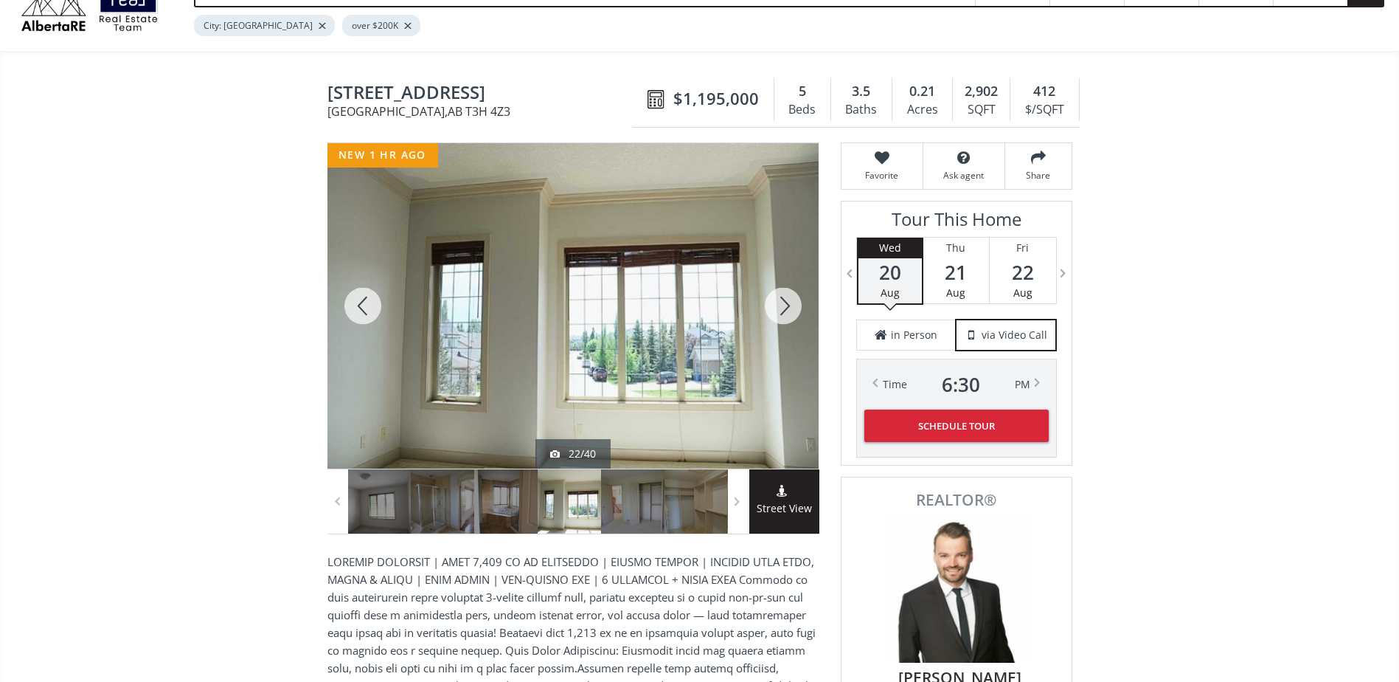
click at [786, 300] on div at bounding box center [783, 305] width 71 height 325
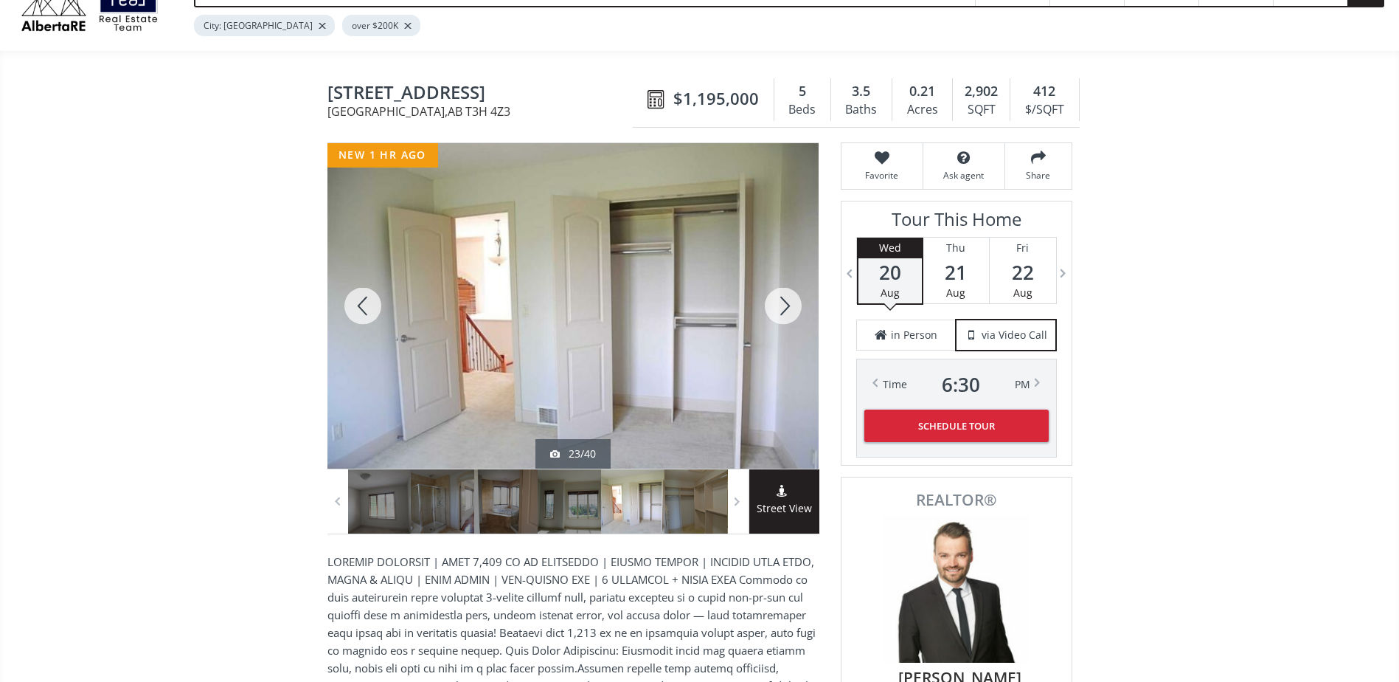
click at [786, 299] on div at bounding box center [783, 305] width 71 height 325
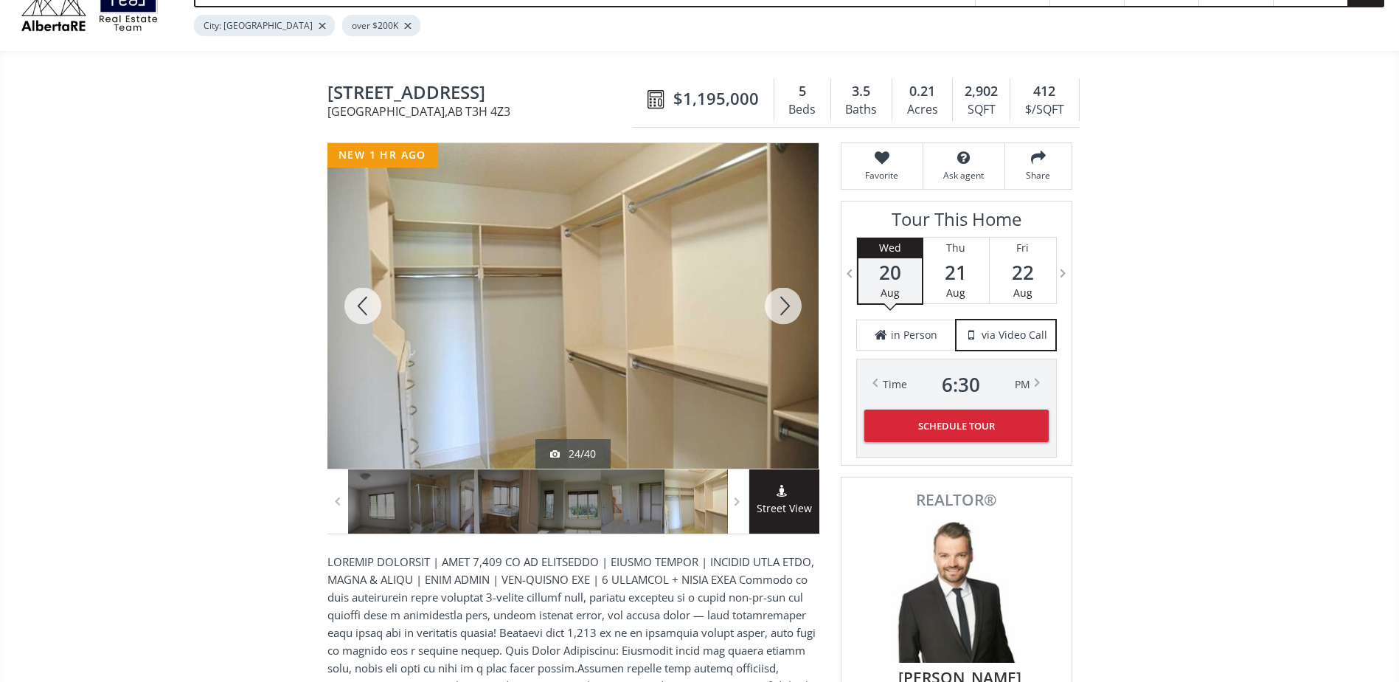
click at [786, 299] on div at bounding box center [783, 305] width 71 height 325
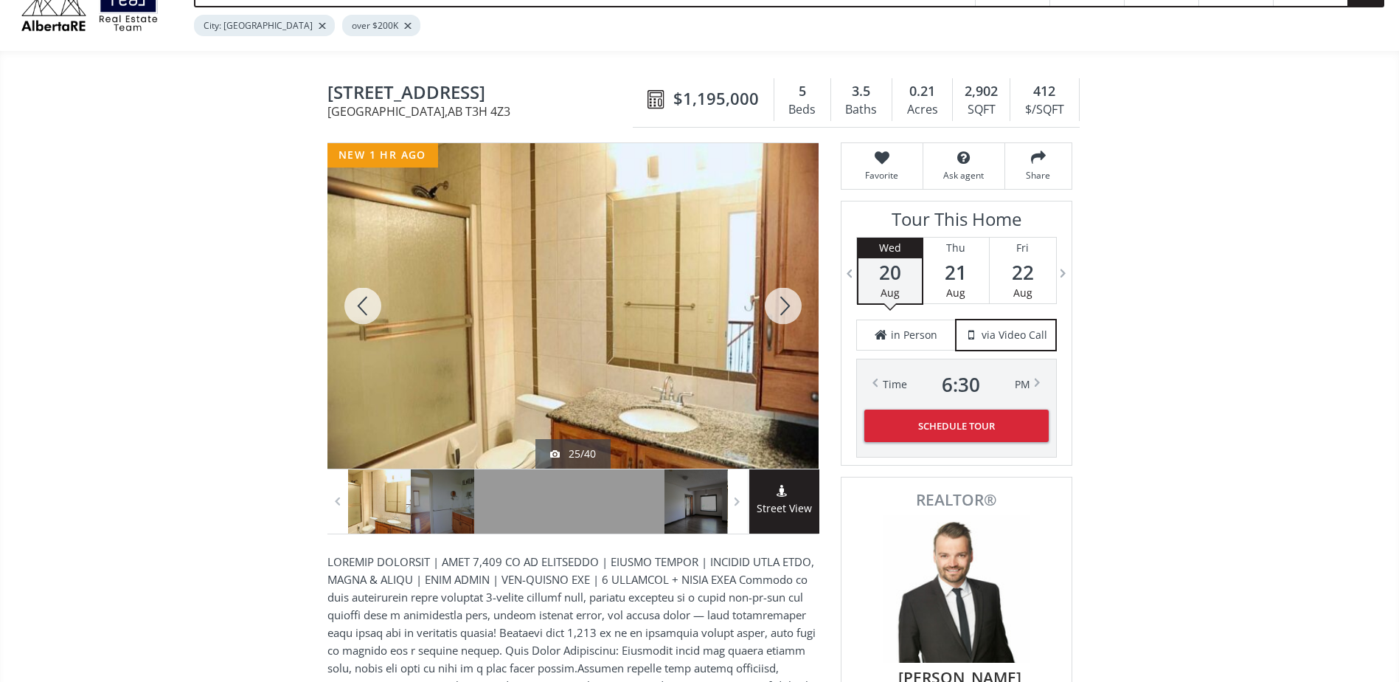
click at [786, 299] on div at bounding box center [783, 305] width 71 height 325
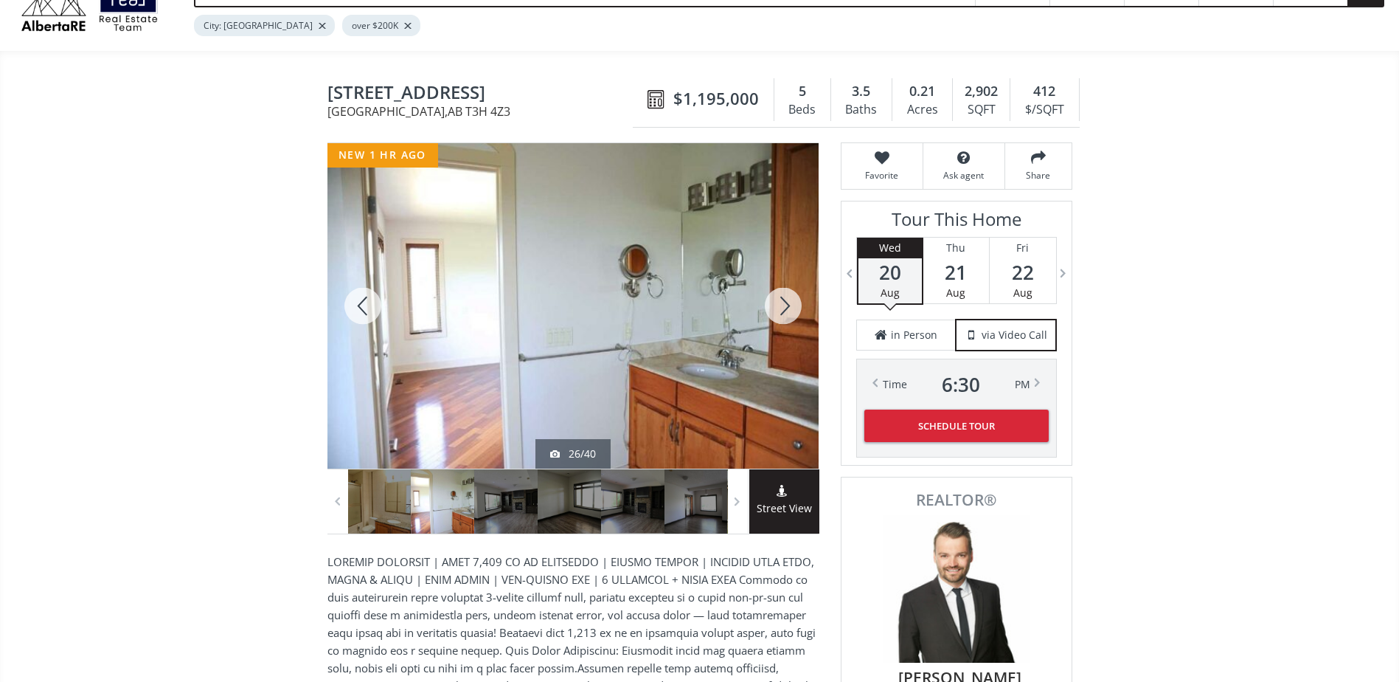
click at [786, 299] on div at bounding box center [783, 305] width 71 height 325
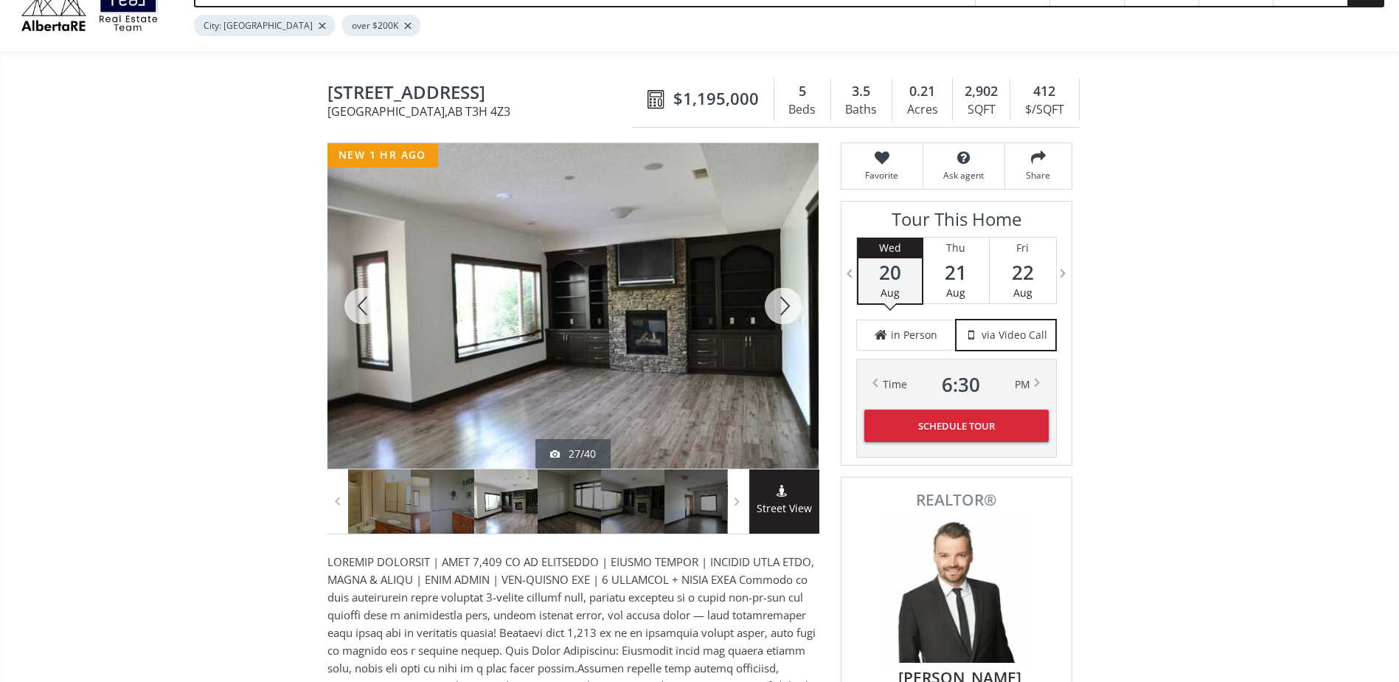
click at [788, 295] on div at bounding box center [783, 305] width 71 height 325
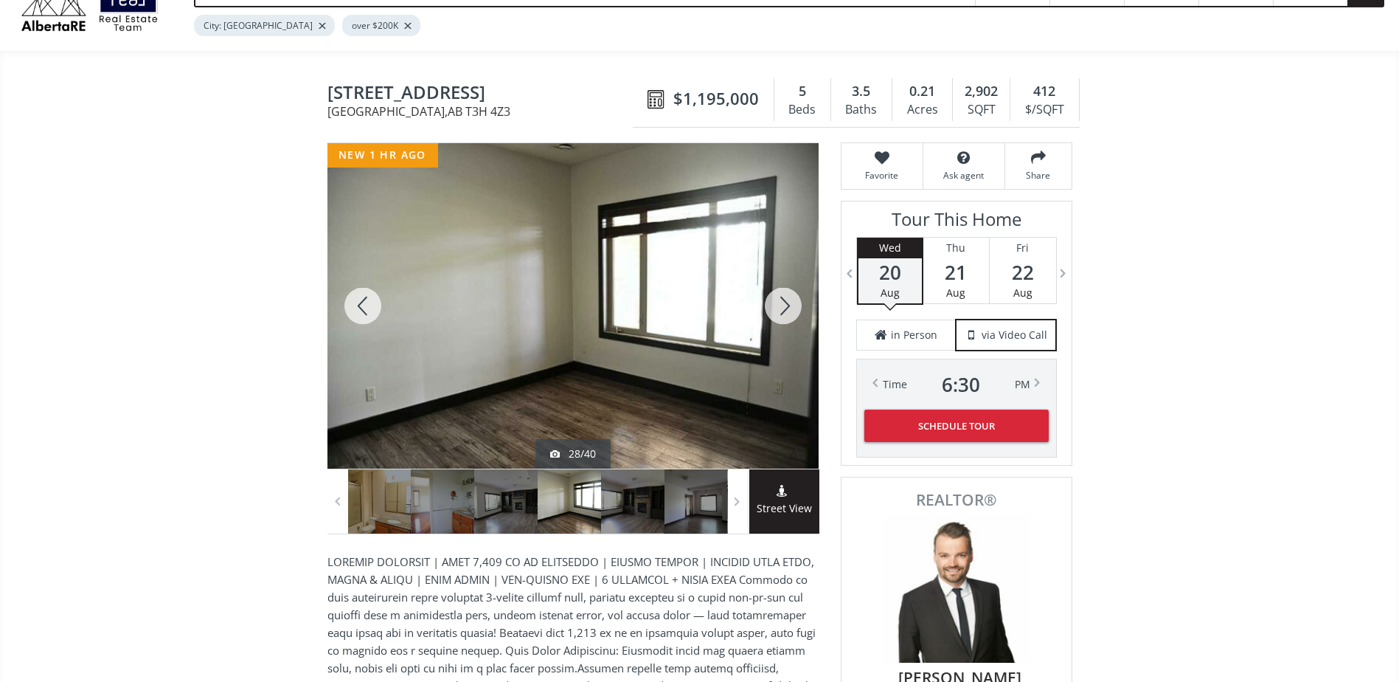
click at [796, 309] on div at bounding box center [783, 305] width 71 height 325
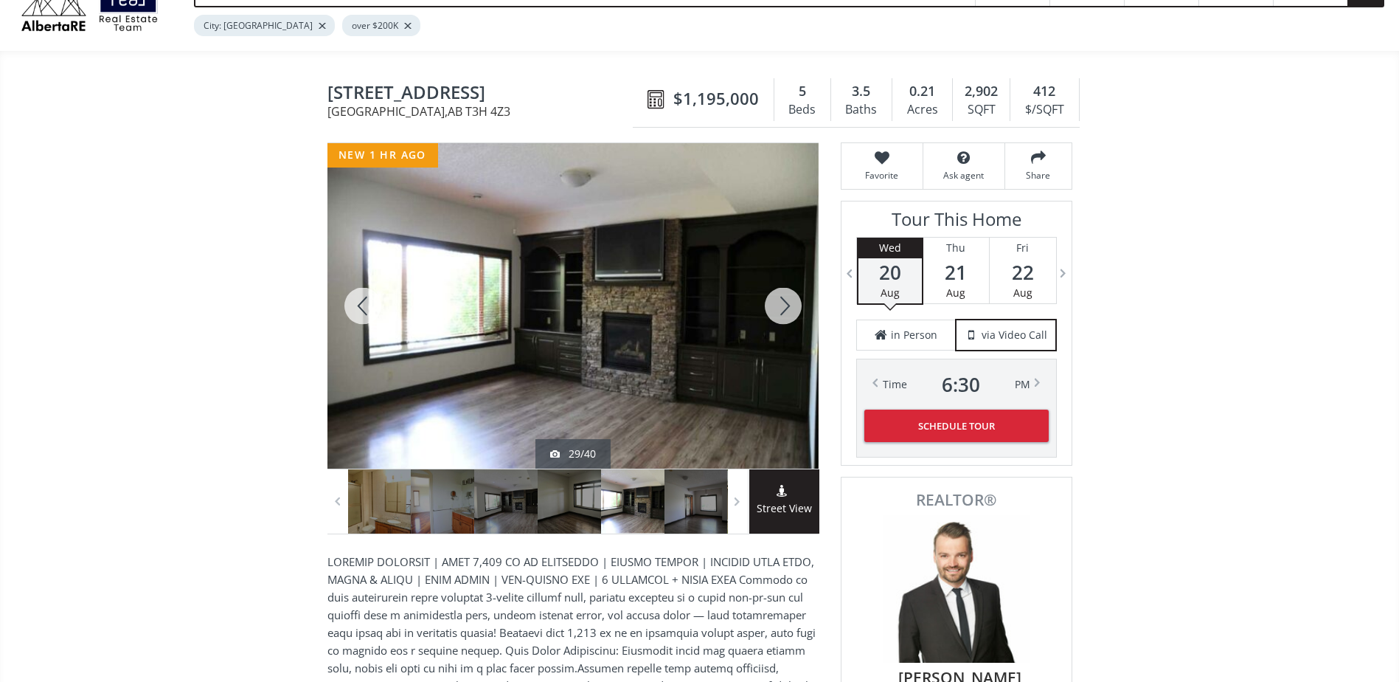
click at [796, 309] on div at bounding box center [783, 305] width 71 height 325
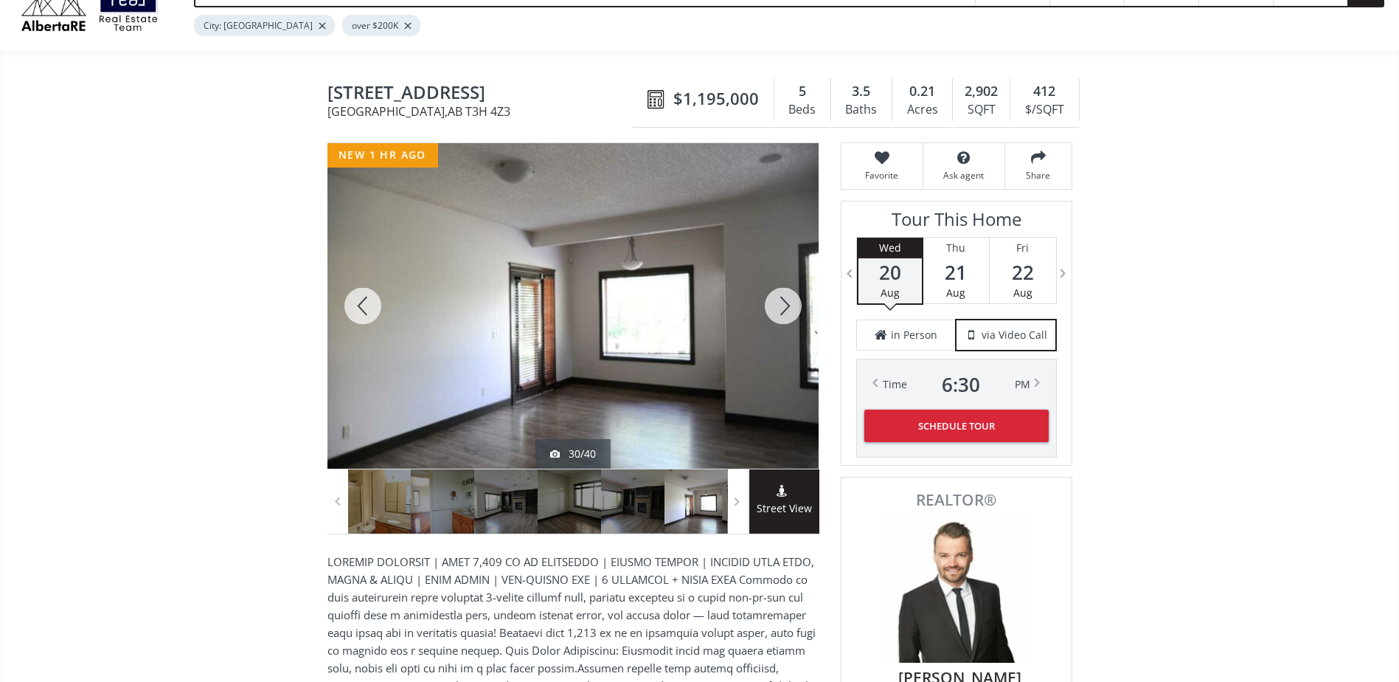
click at [358, 294] on div at bounding box center [363, 305] width 71 height 325
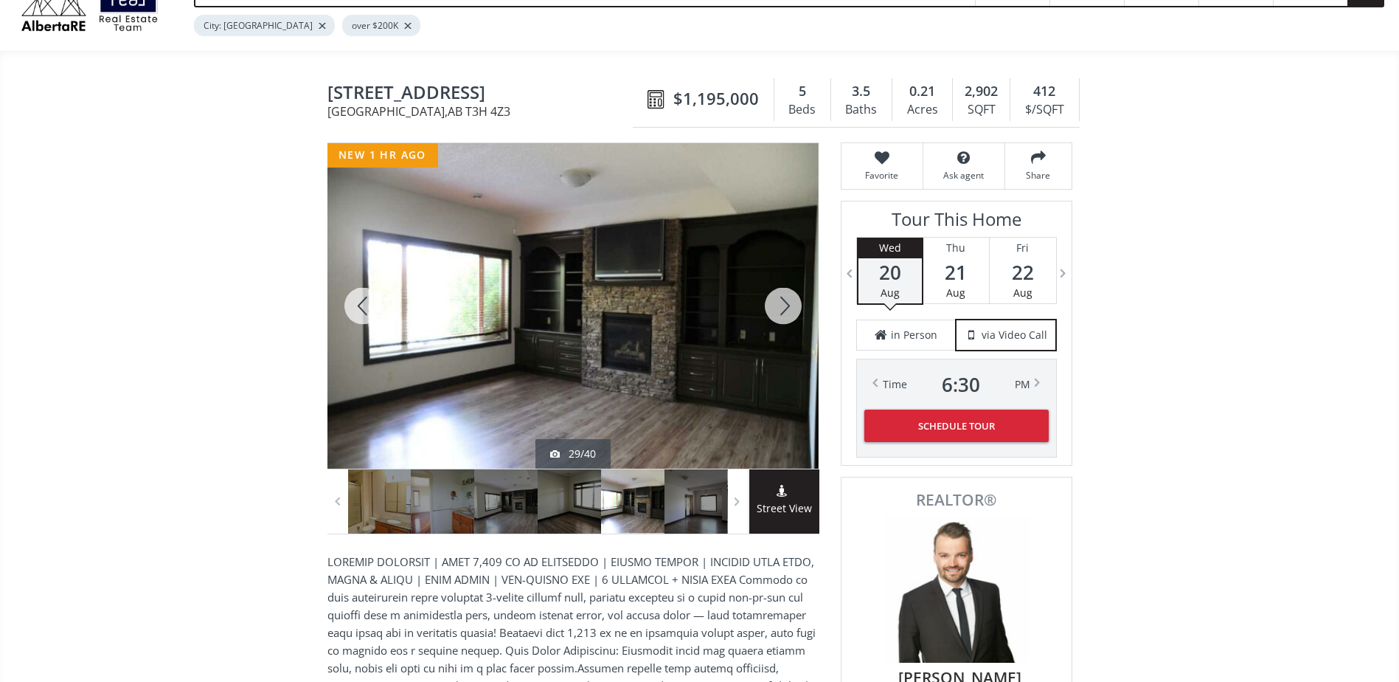
click at [778, 294] on div at bounding box center [783, 305] width 71 height 325
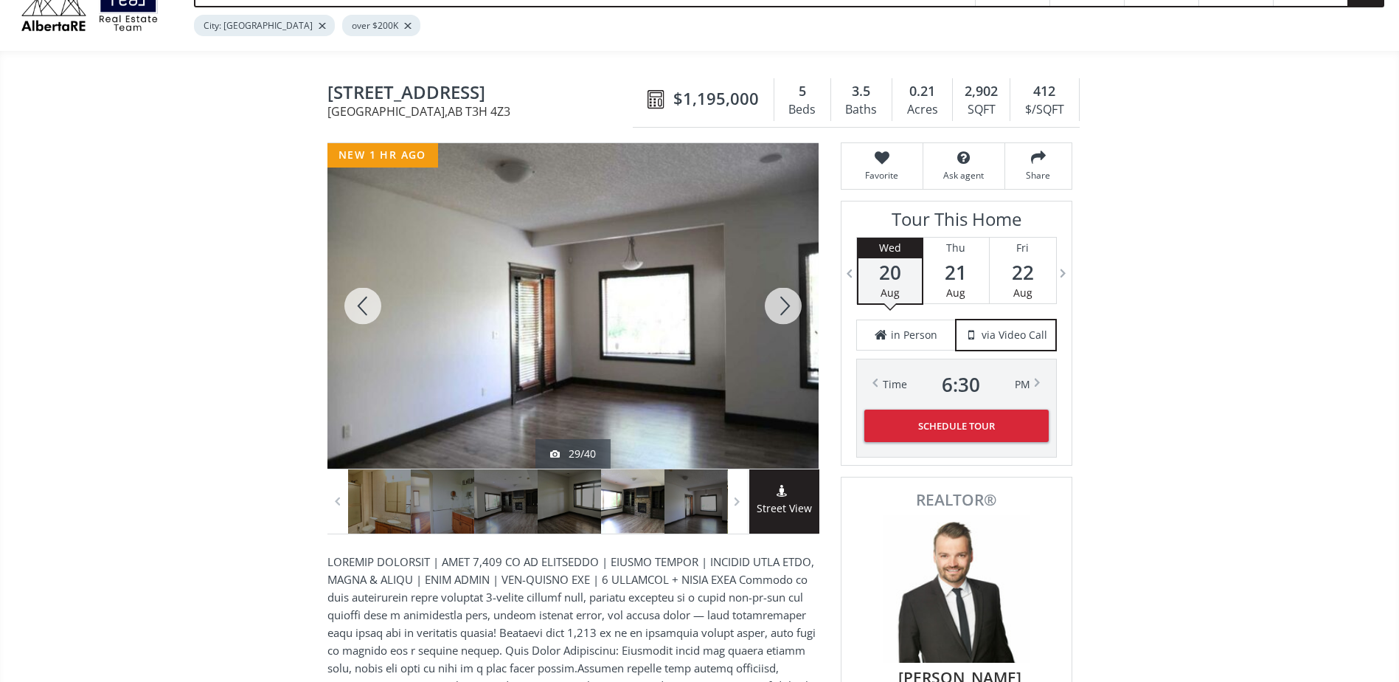
click at [778, 294] on div at bounding box center [783, 305] width 71 height 325
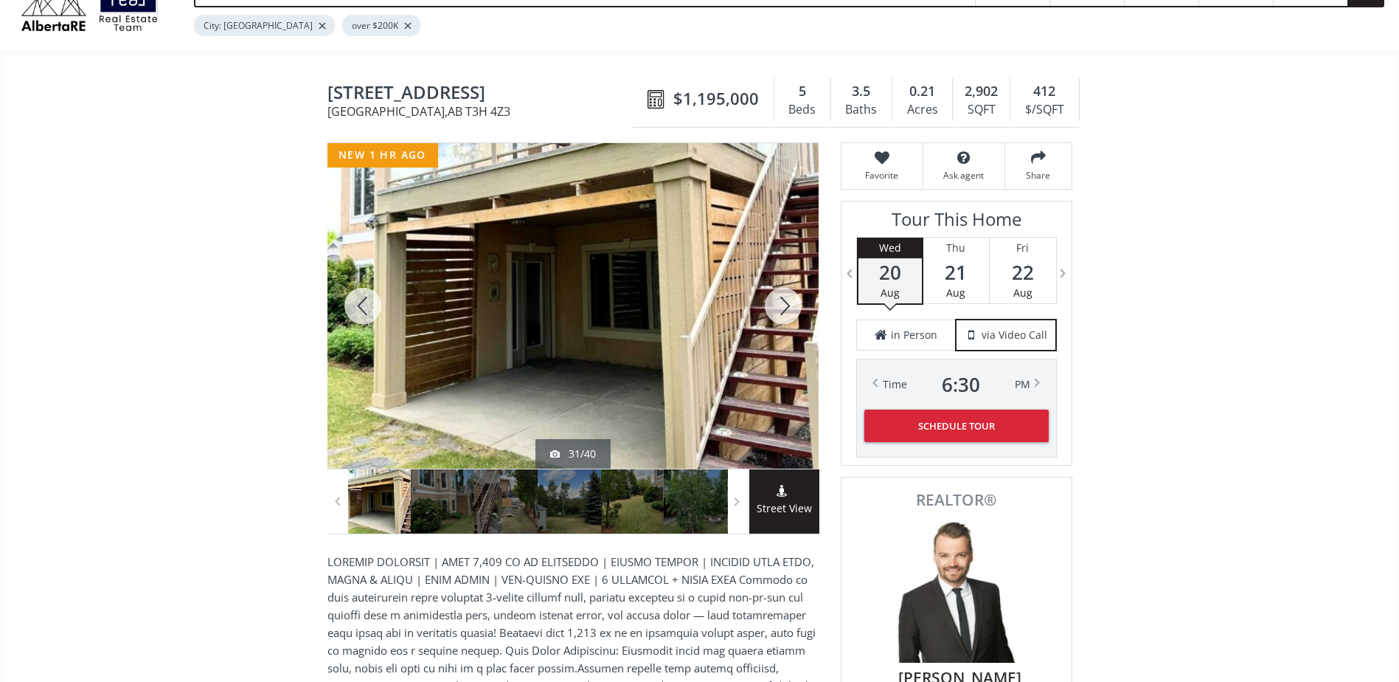
click at [778, 294] on div at bounding box center [783, 305] width 71 height 325
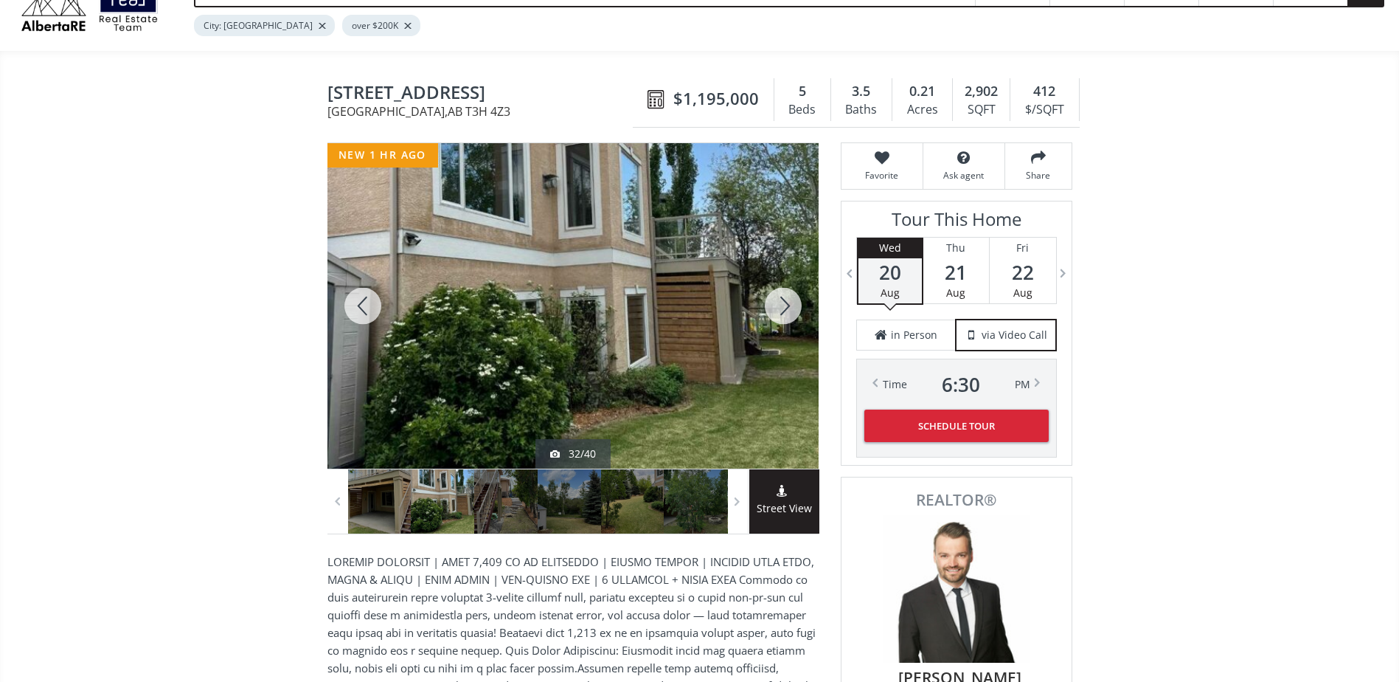
click at [778, 294] on div at bounding box center [783, 305] width 71 height 325
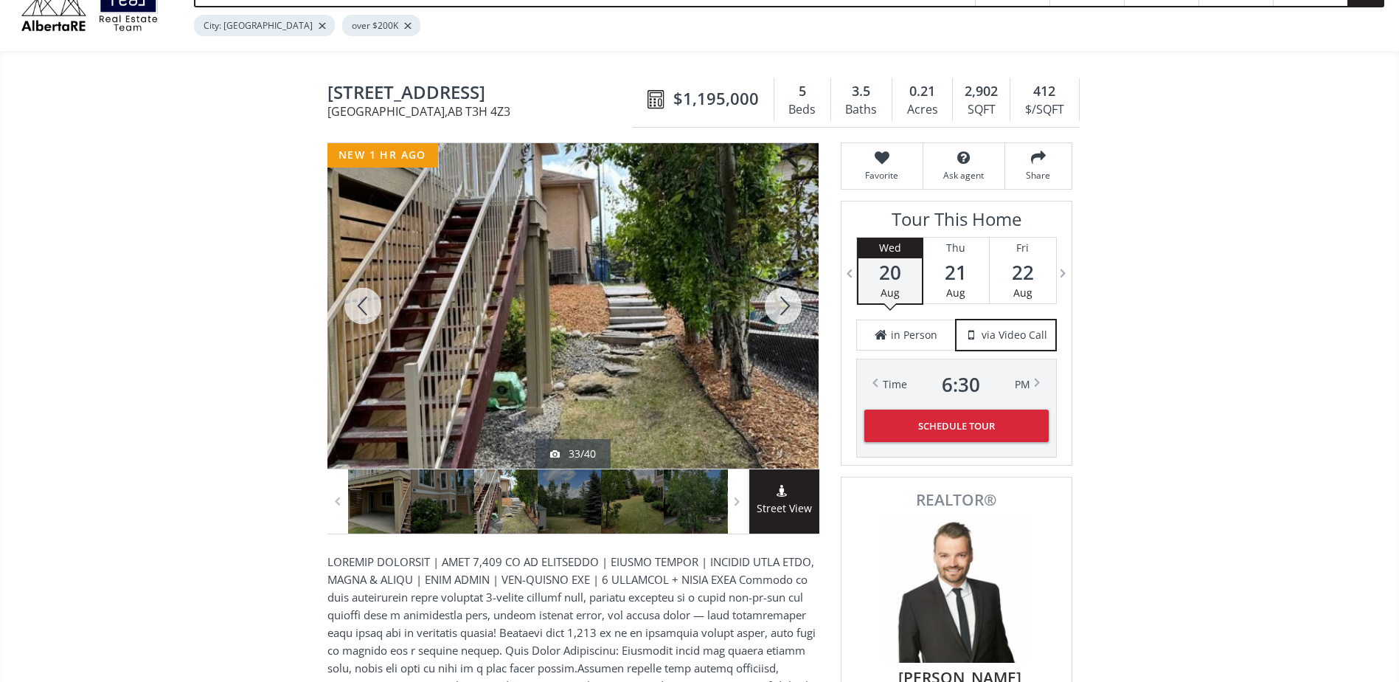
click at [777, 293] on div at bounding box center [783, 305] width 71 height 325
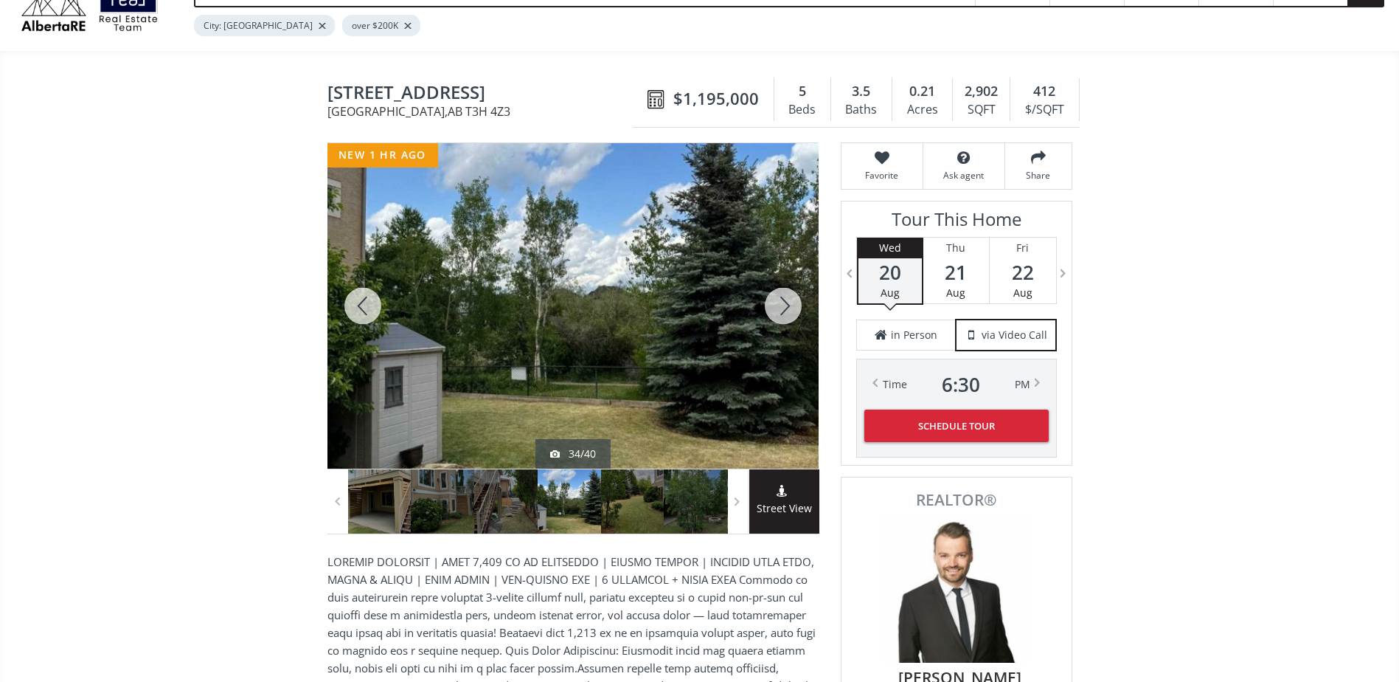
click at [777, 293] on div at bounding box center [783, 305] width 71 height 325
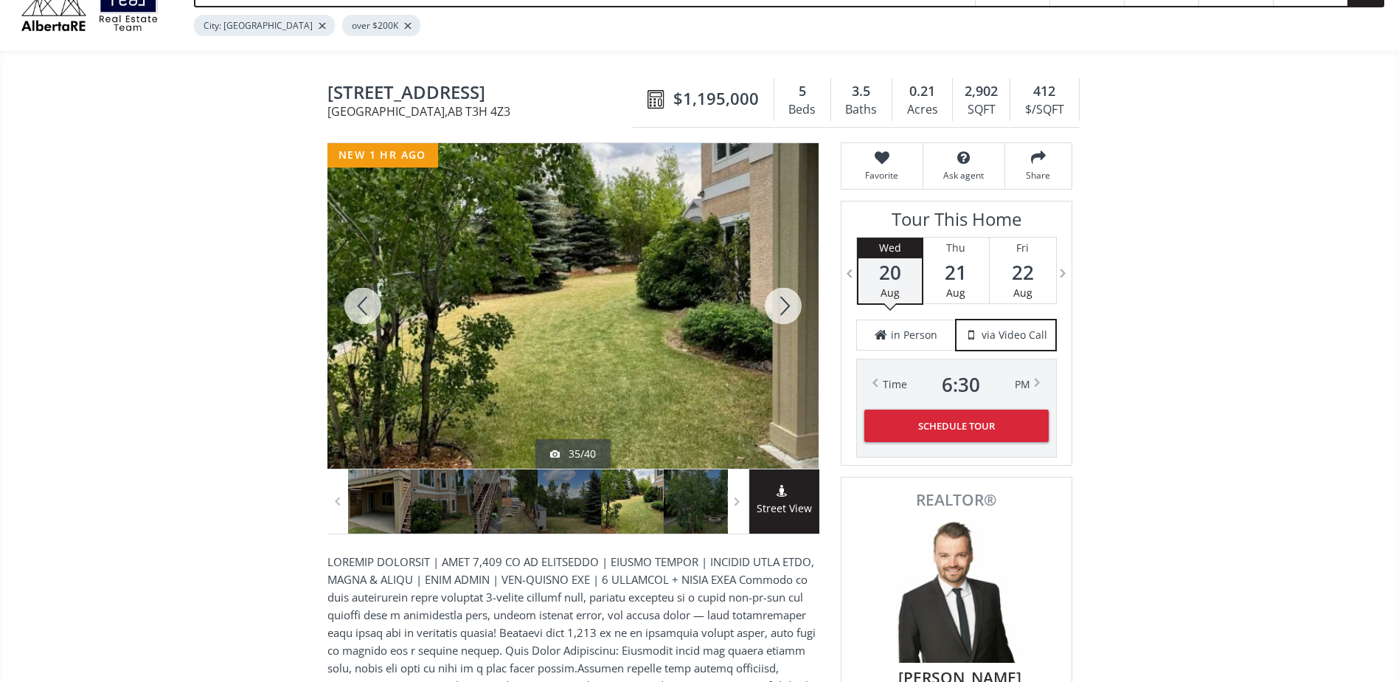
click at [777, 293] on div at bounding box center [783, 305] width 71 height 325
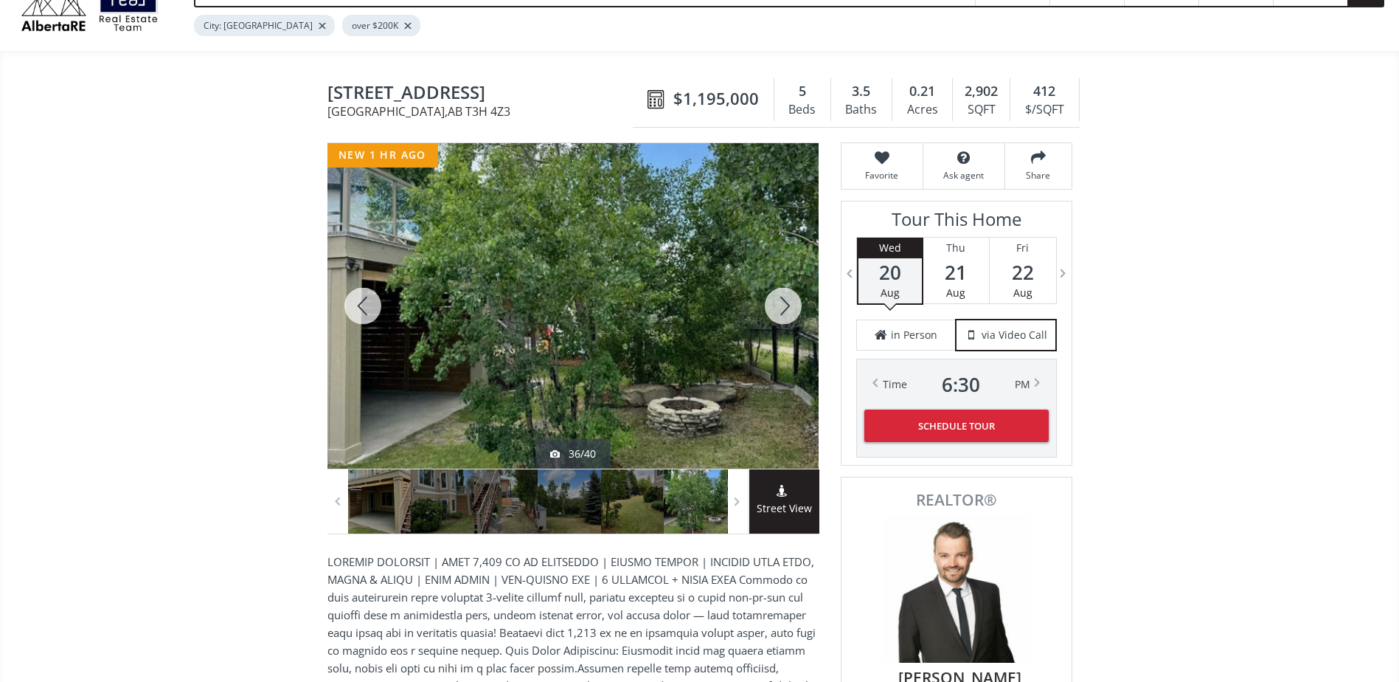
click at [777, 293] on div at bounding box center [783, 305] width 71 height 325
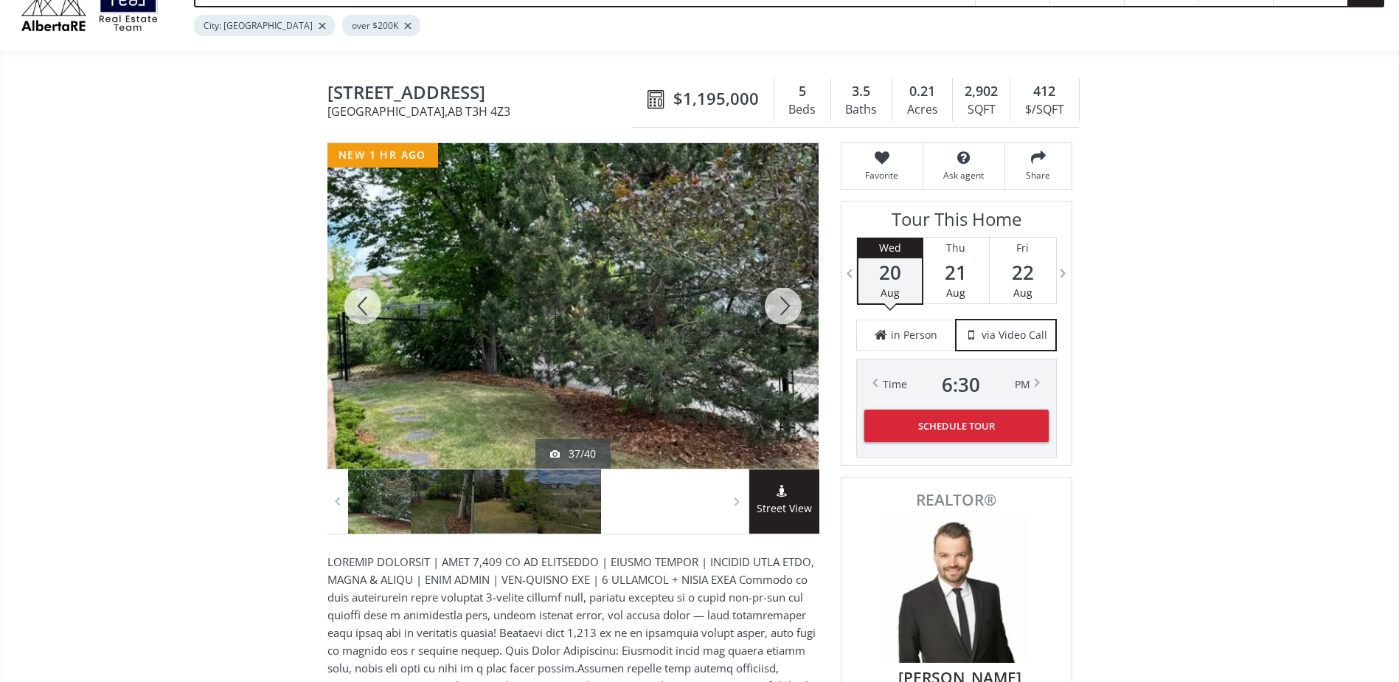
click at [777, 293] on div at bounding box center [783, 305] width 71 height 325
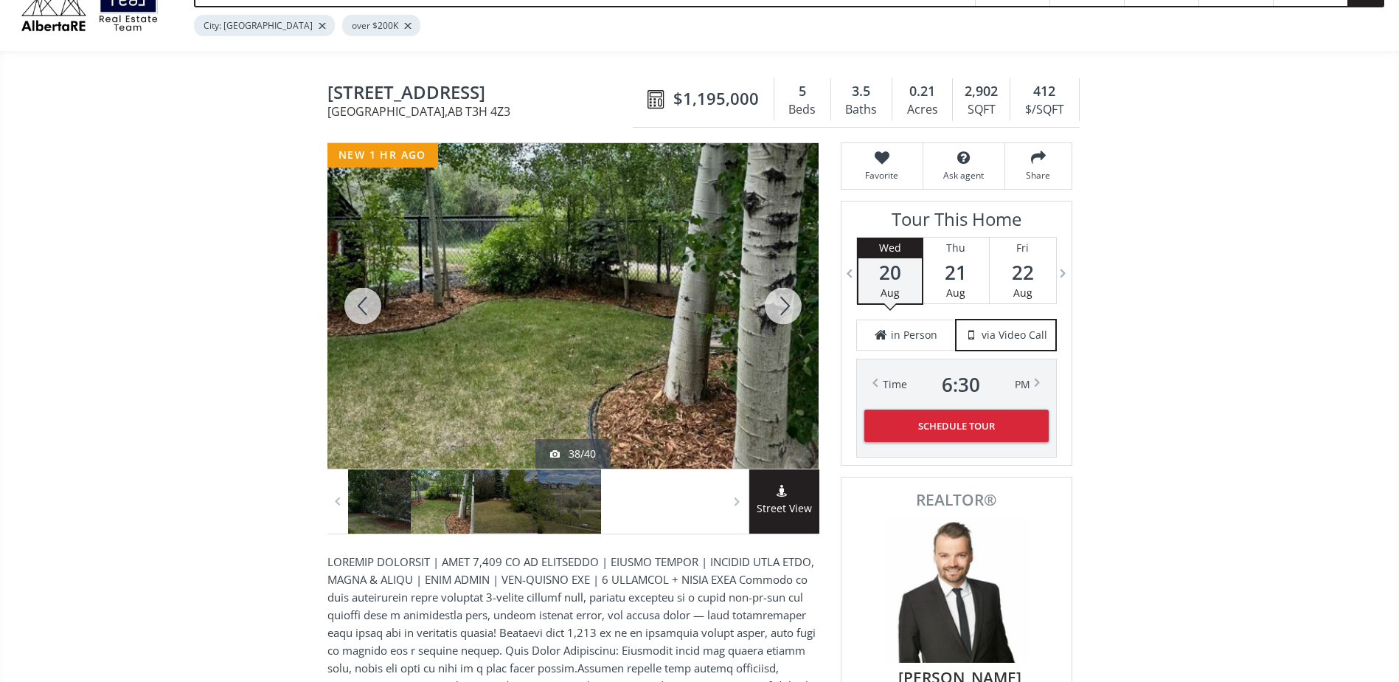
click at [777, 293] on div at bounding box center [783, 305] width 71 height 325
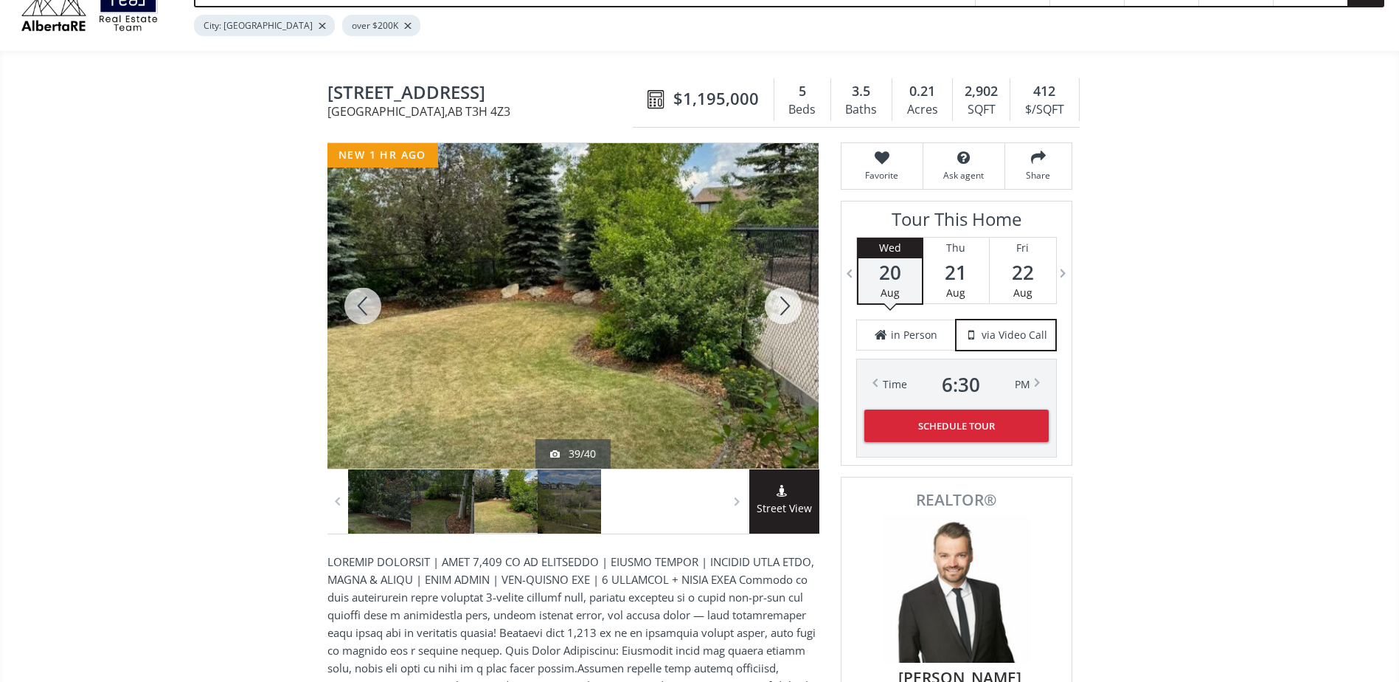
click at [777, 293] on div at bounding box center [783, 305] width 71 height 325
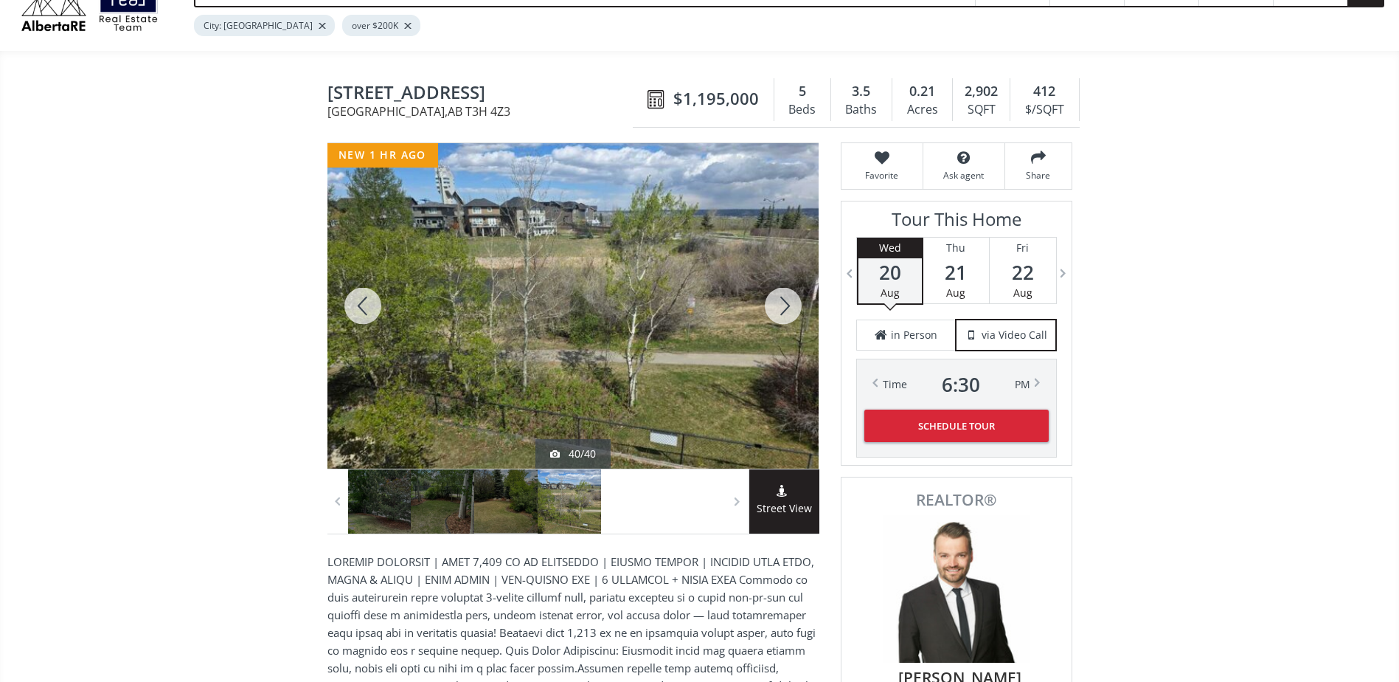
click at [777, 293] on div at bounding box center [783, 305] width 71 height 325
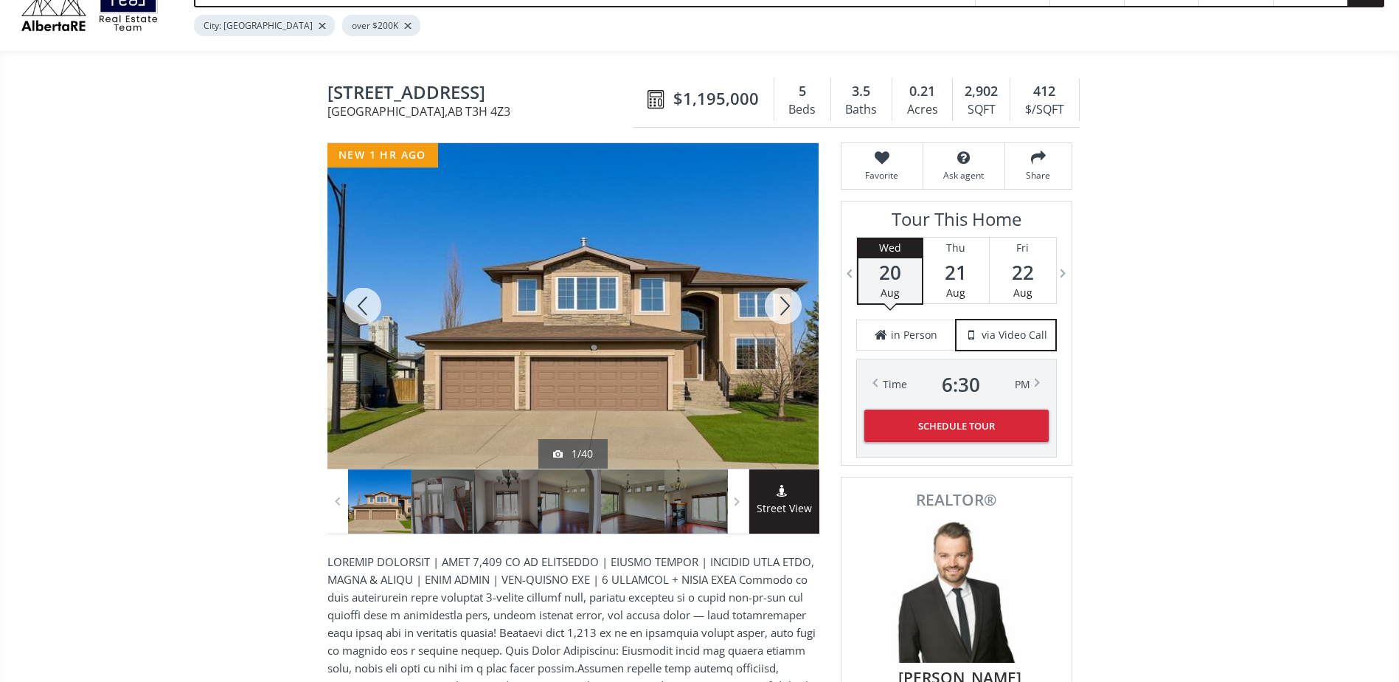
click at [777, 293] on div at bounding box center [783, 305] width 71 height 325
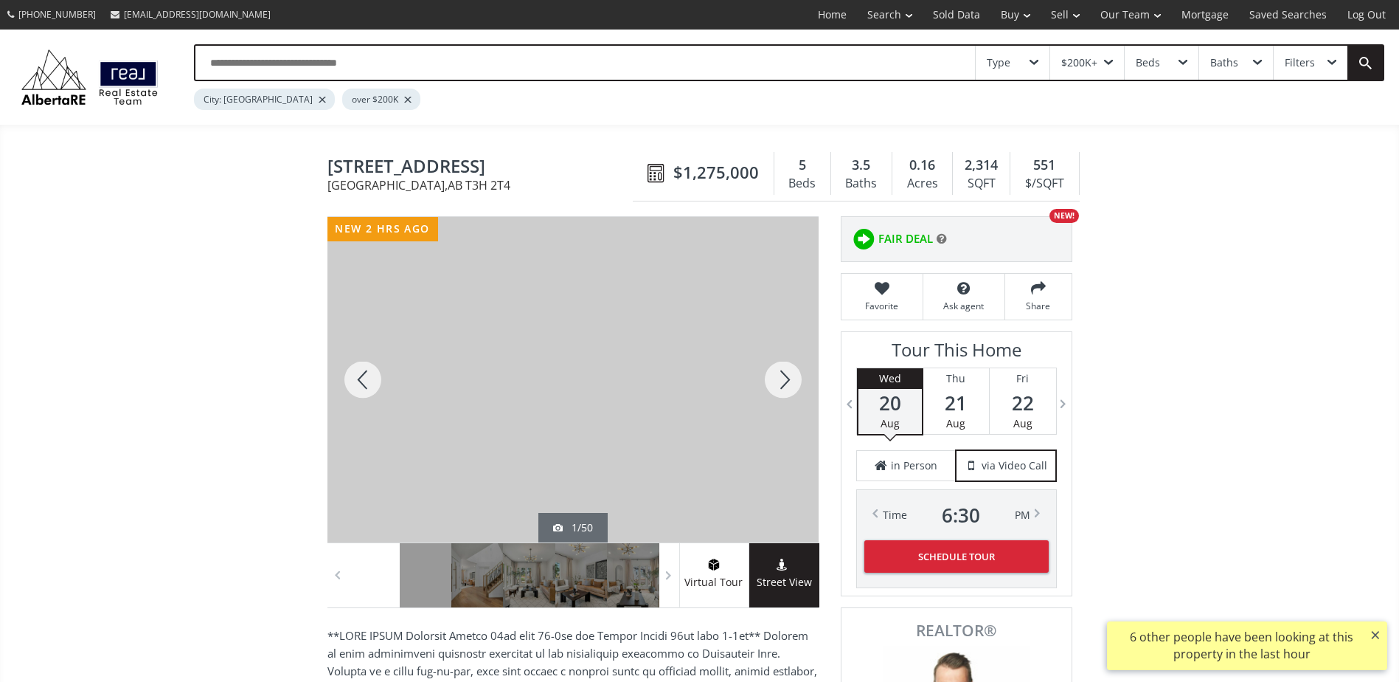
click at [777, 380] on div at bounding box center [783, 379] width 71 height 325
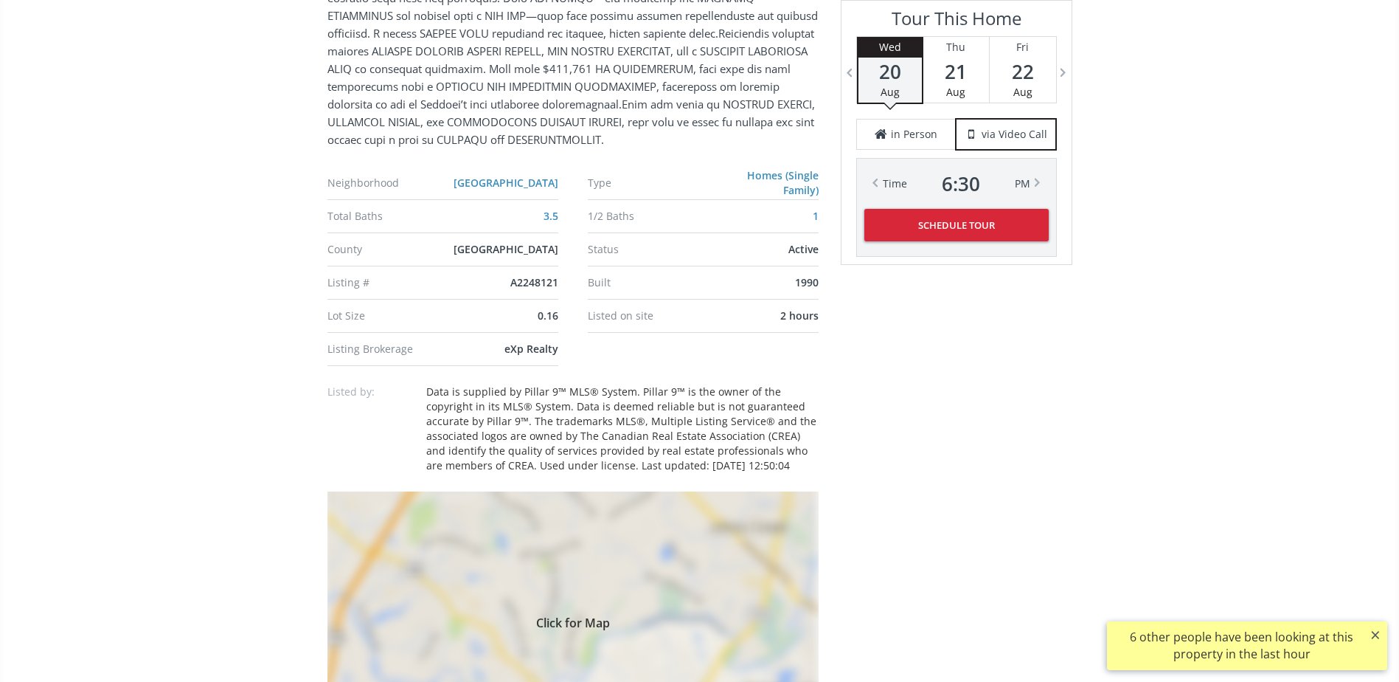
scroll to position [1254, 0]
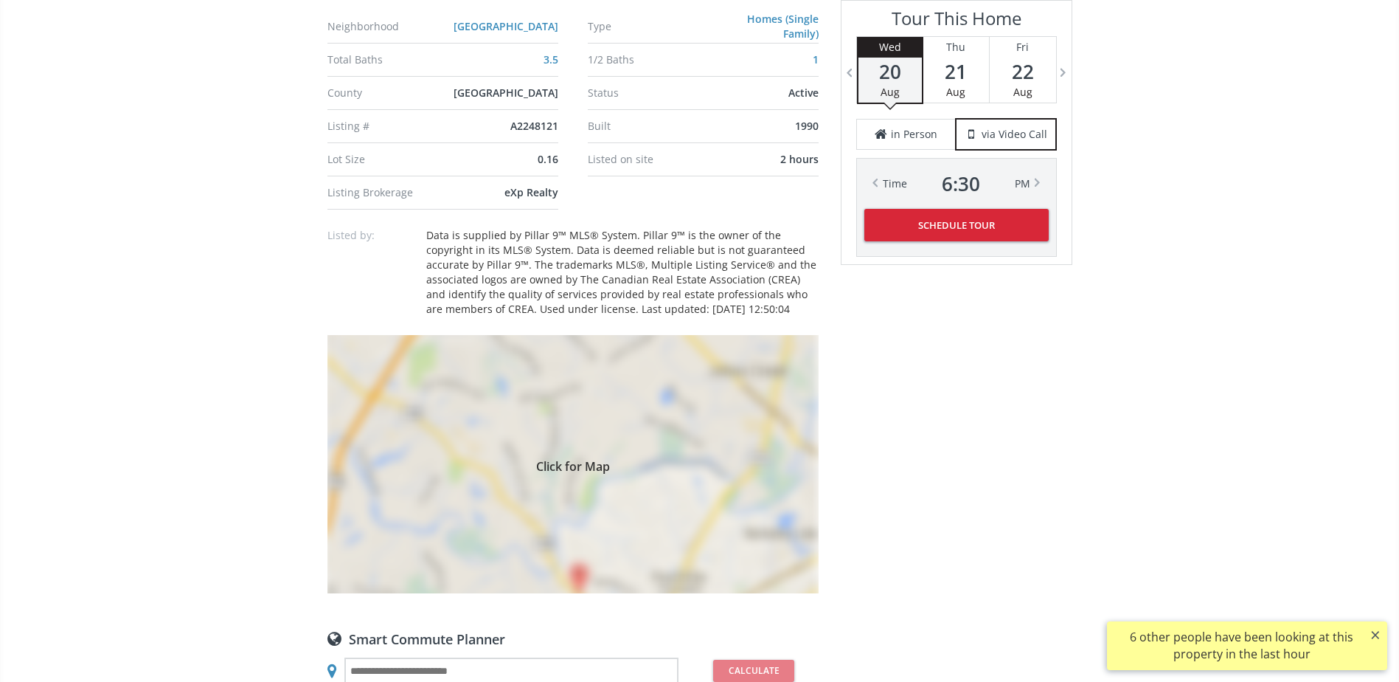
click at [715, 365] on div "Click for Map" at bounding box center [573, 464] width 491 height 258
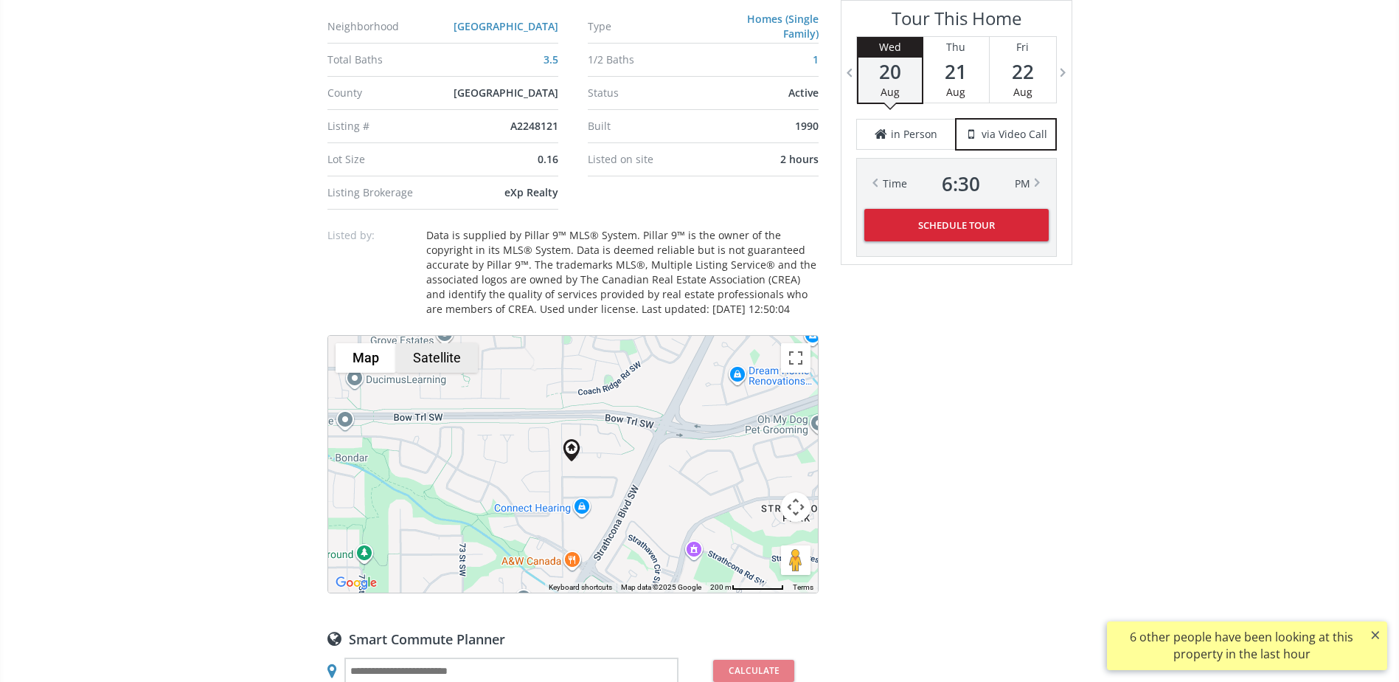
click at [454, 361] on button "Satellite" at bounding box center [437, 358] width 82 height 30
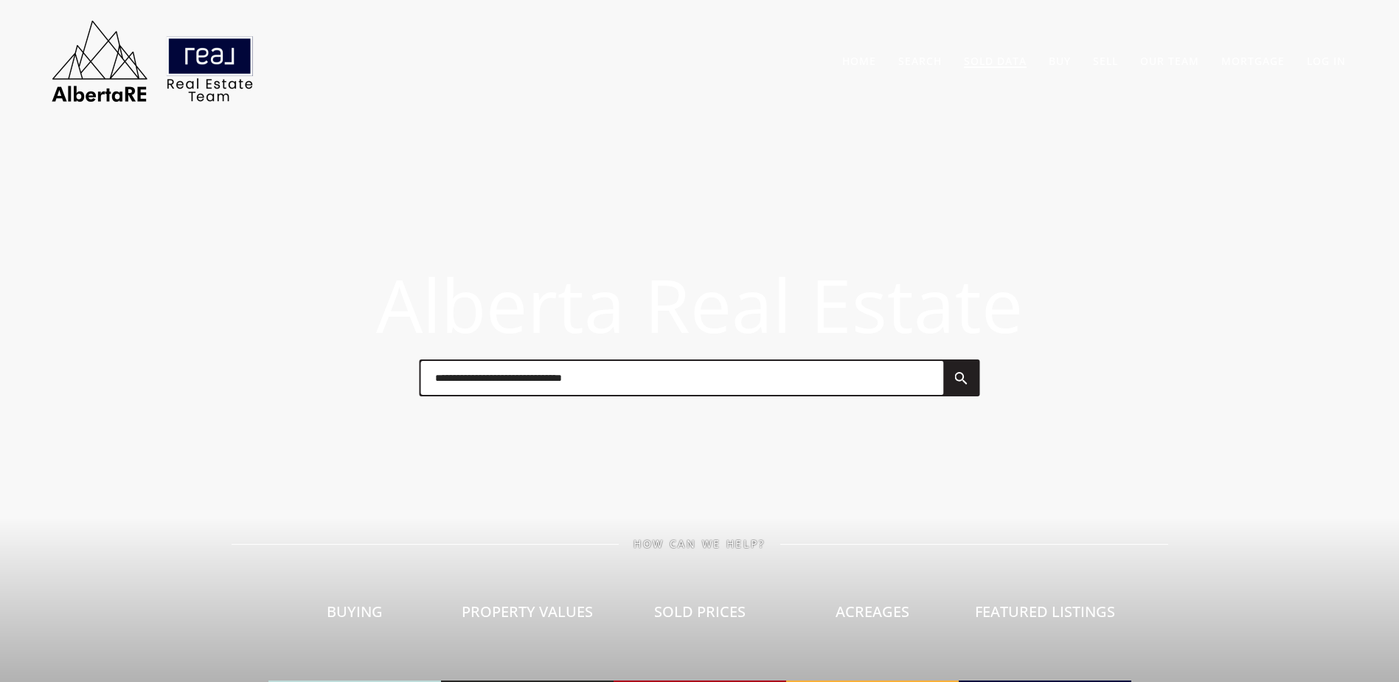
click at [1013, 65] on link "Sold Data" at bounding box center [995, 61] width 63 height 14
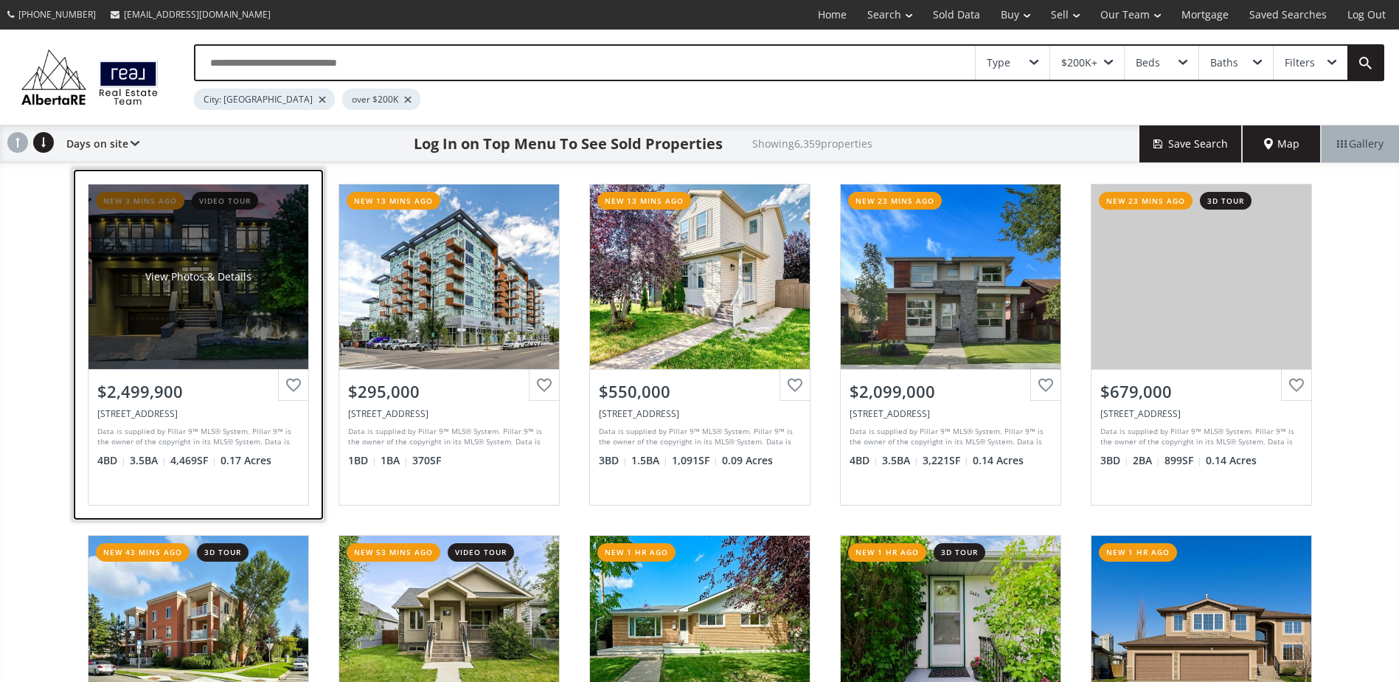
click at [204, 243] on div "View Photos & Details" at bounding box center [199, 276] width 220 height 184
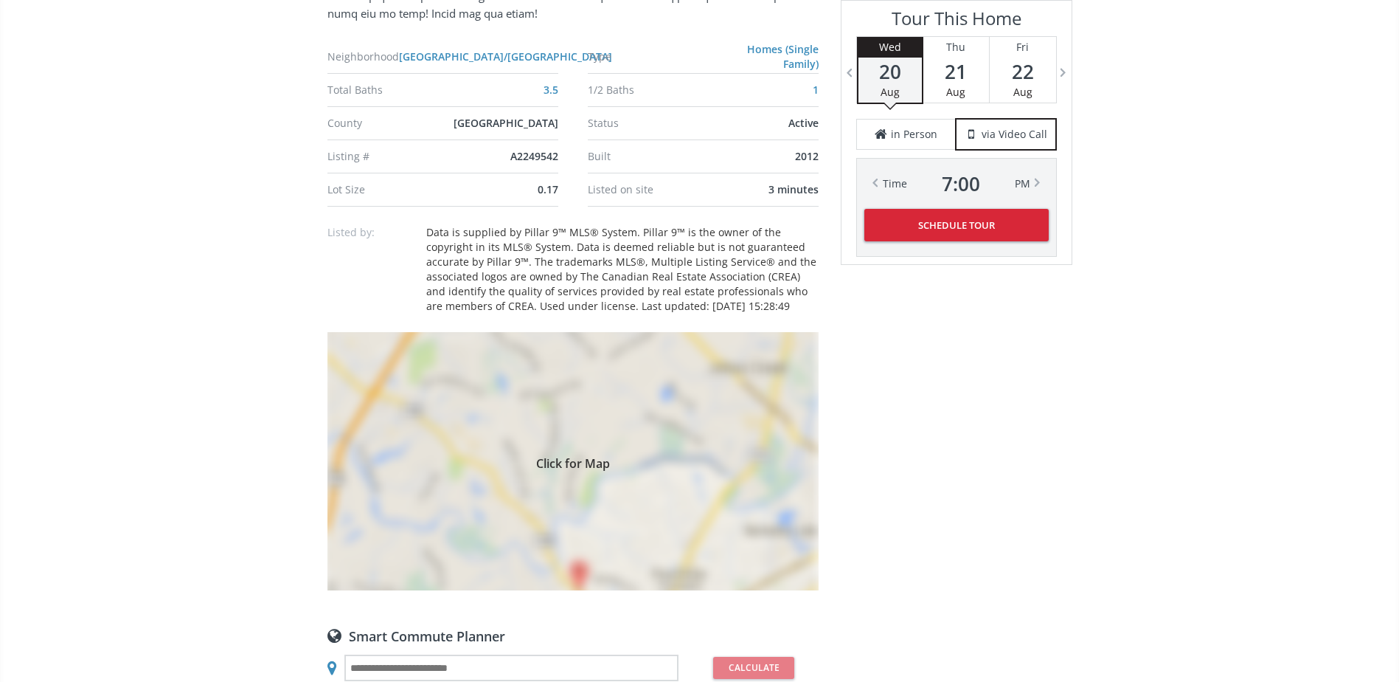
scroll to position [959, 0]
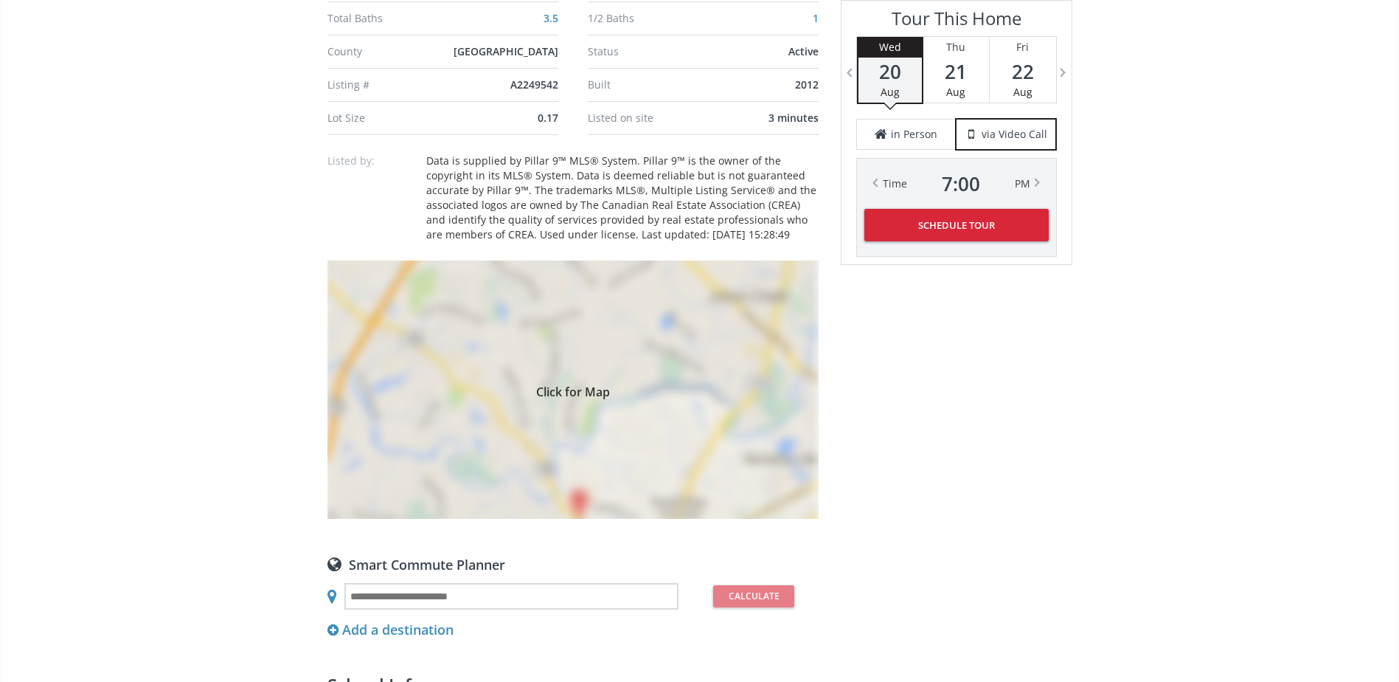
click at [486, 341] on div "Click for Map" at bounding box center [573, 389] width 491 height 258
